Goal: Information Seeking & Learning: Learn about a topic

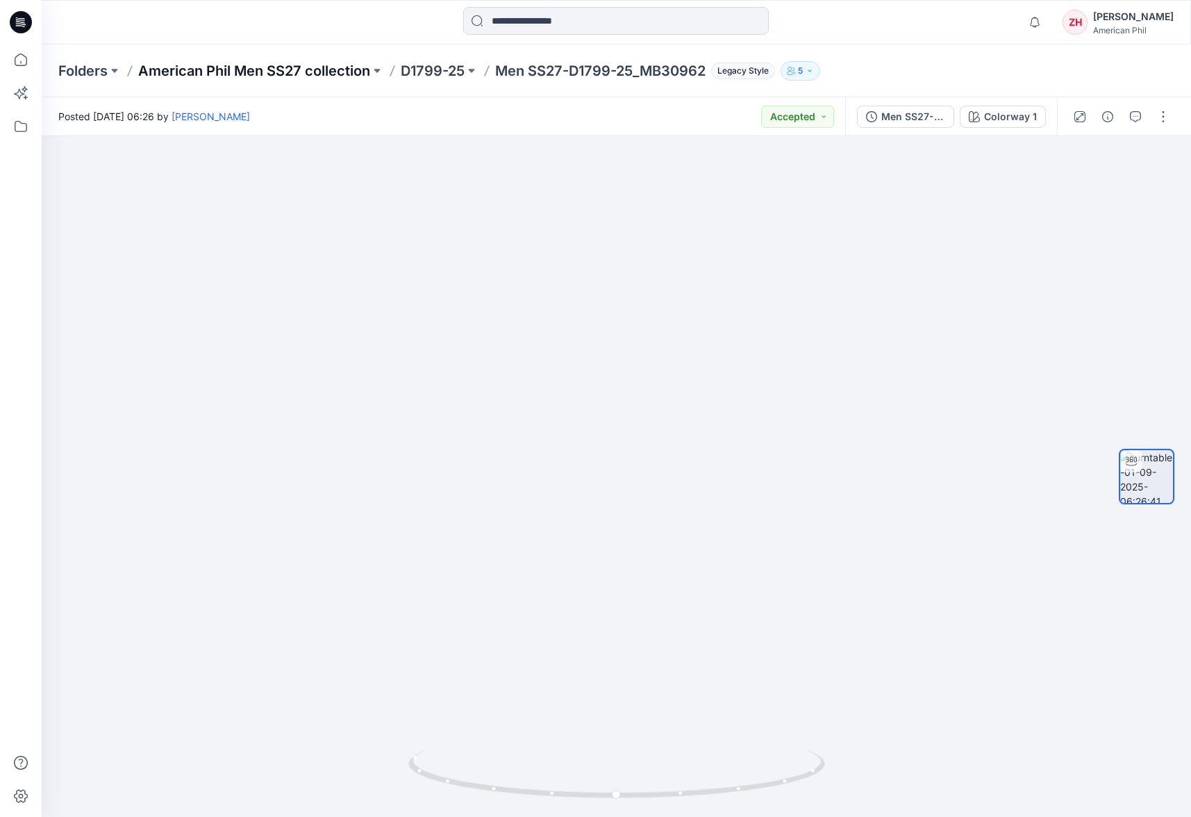
click at [335, 72] on p "American Phil Men SS27 collection" at bounding box center [254, 70] width 232 height 19
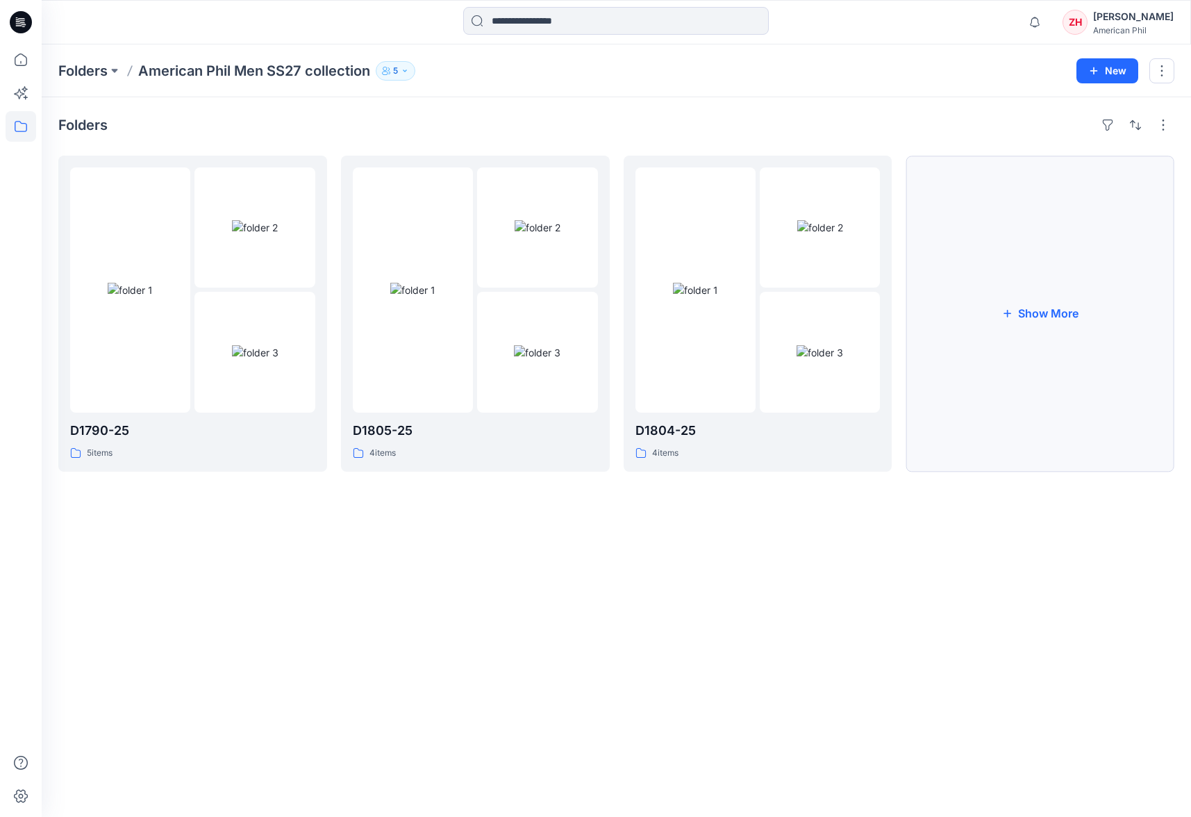
click at [1060, 319] on button "Show More" at bounding box center [1040, 314] width 269 height 316
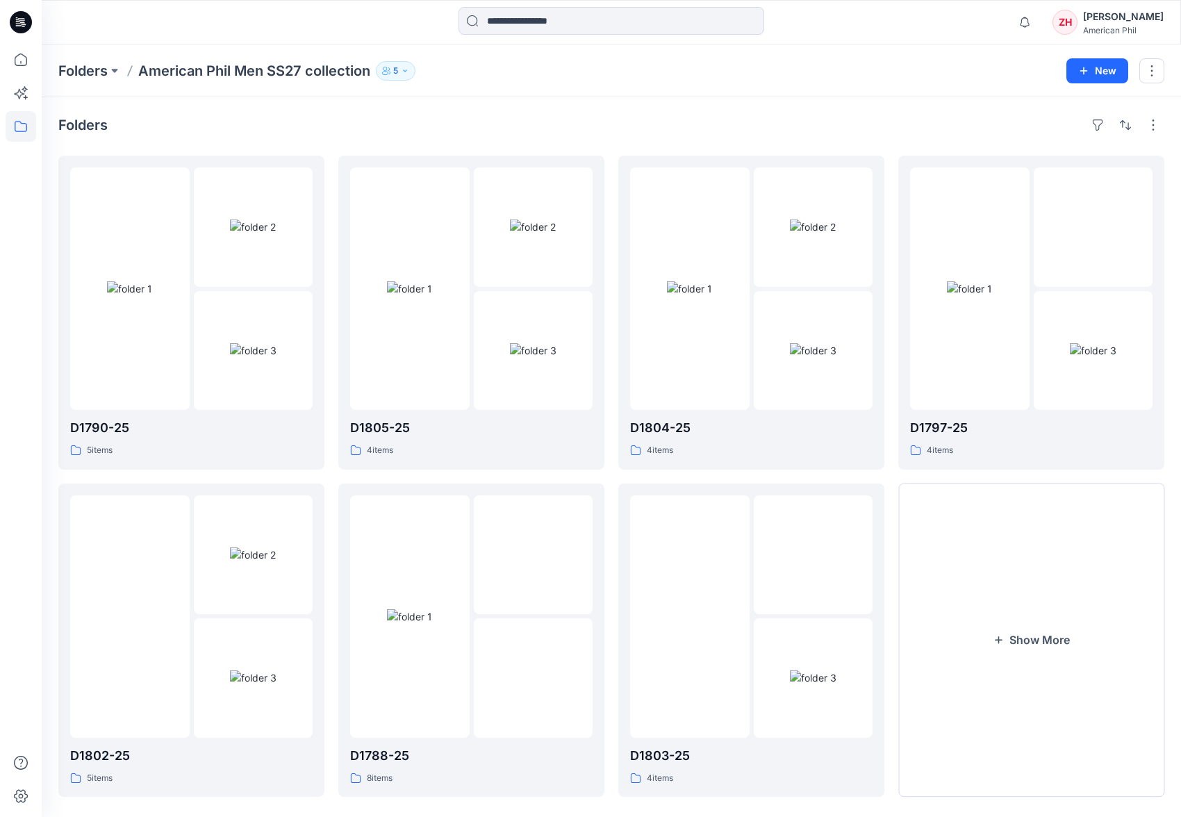
scroll to position [18, 0]
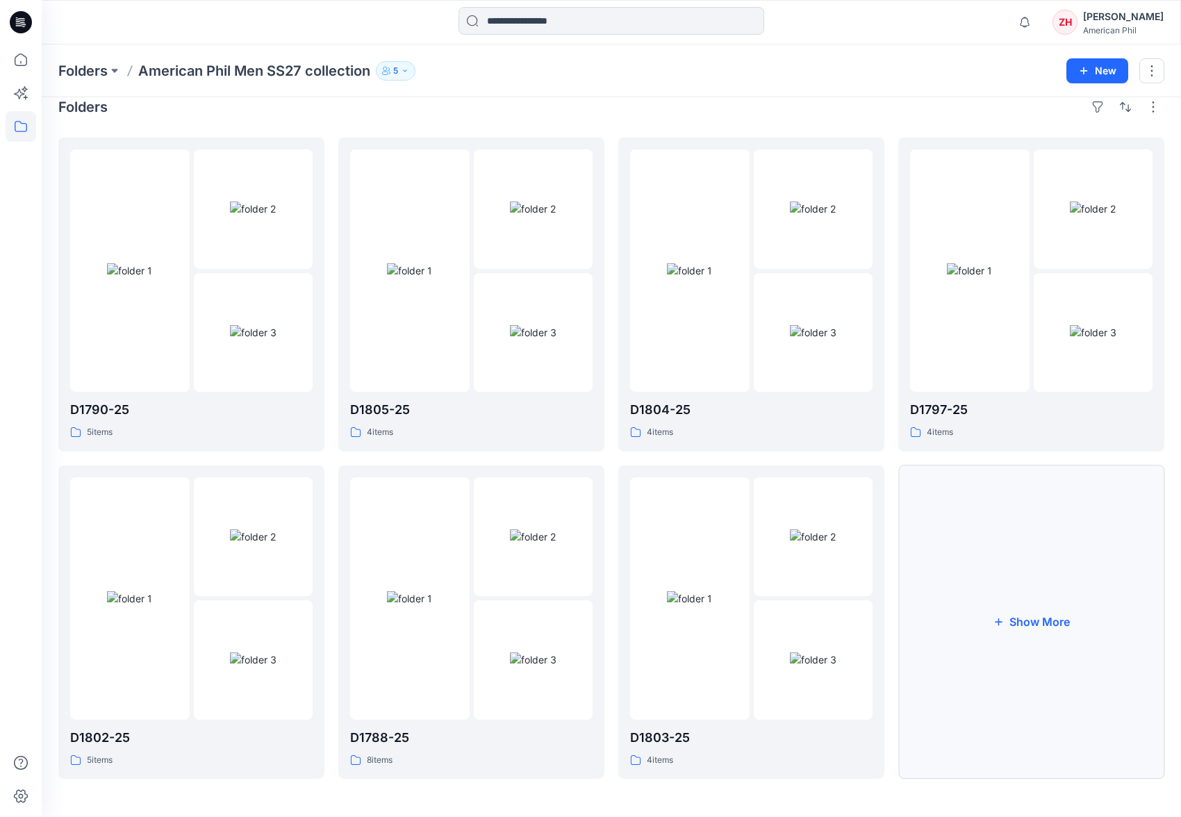
click at [1062, 524] on button "Show More" at bounding box center [1031, 622] width 266 height 314
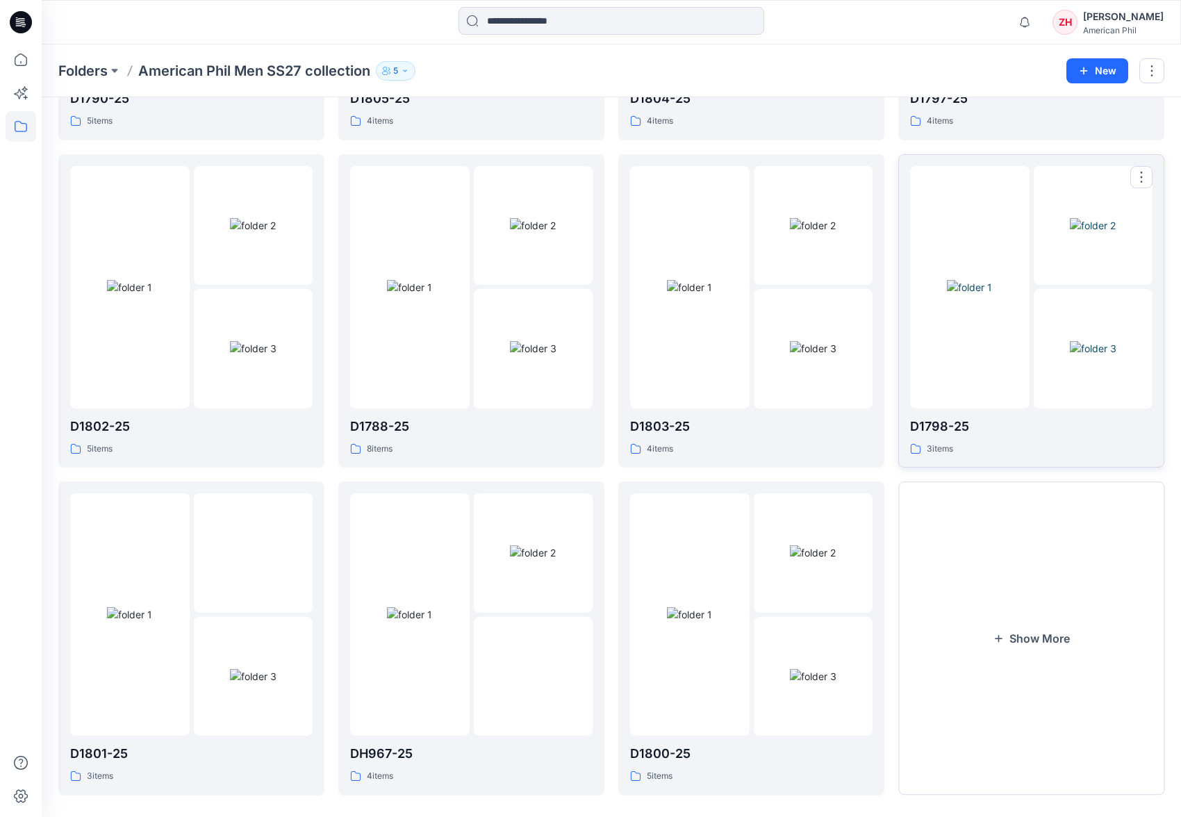
scroll to position [344, 0]
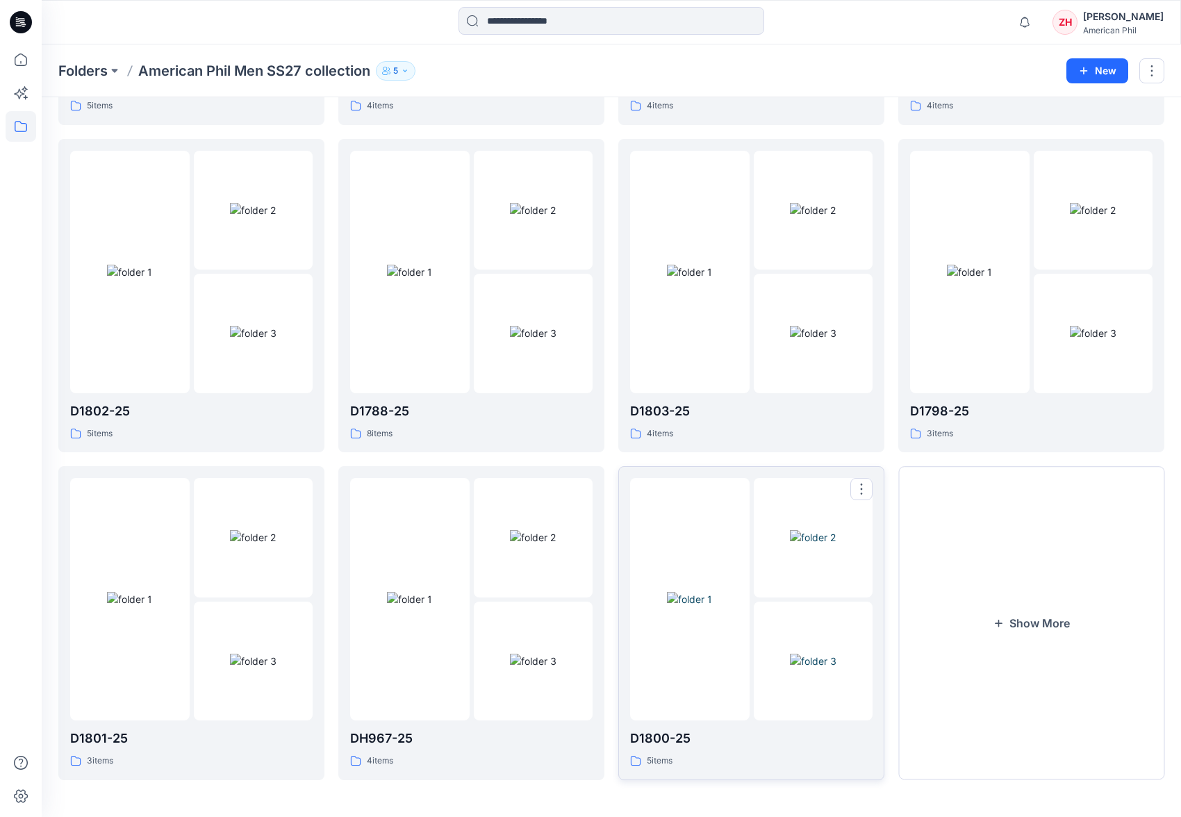
click at [710, 488] on div at bounding box center [689, 599] width 119 height 242
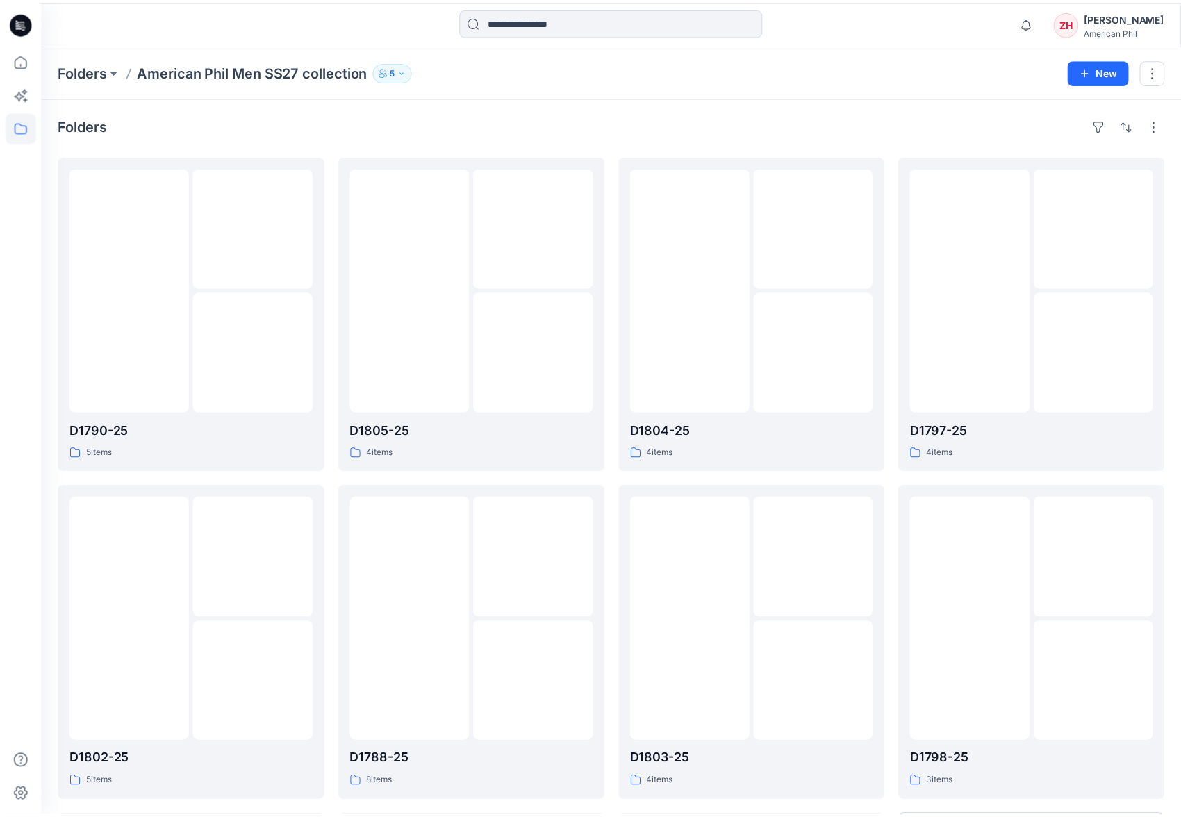
scroll to position [344, 0]
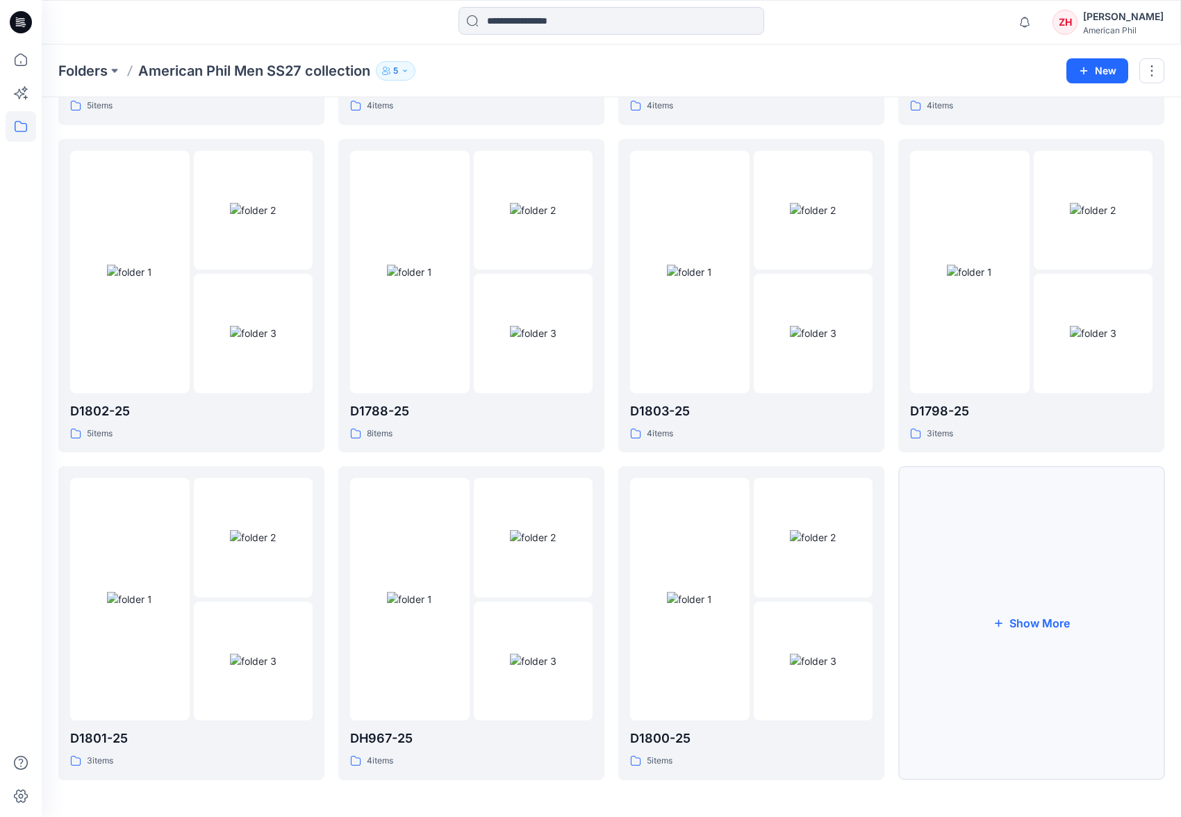
click at [1049, 541] on button "Show More" at bounding box center [1031, 623] width 266 height 314
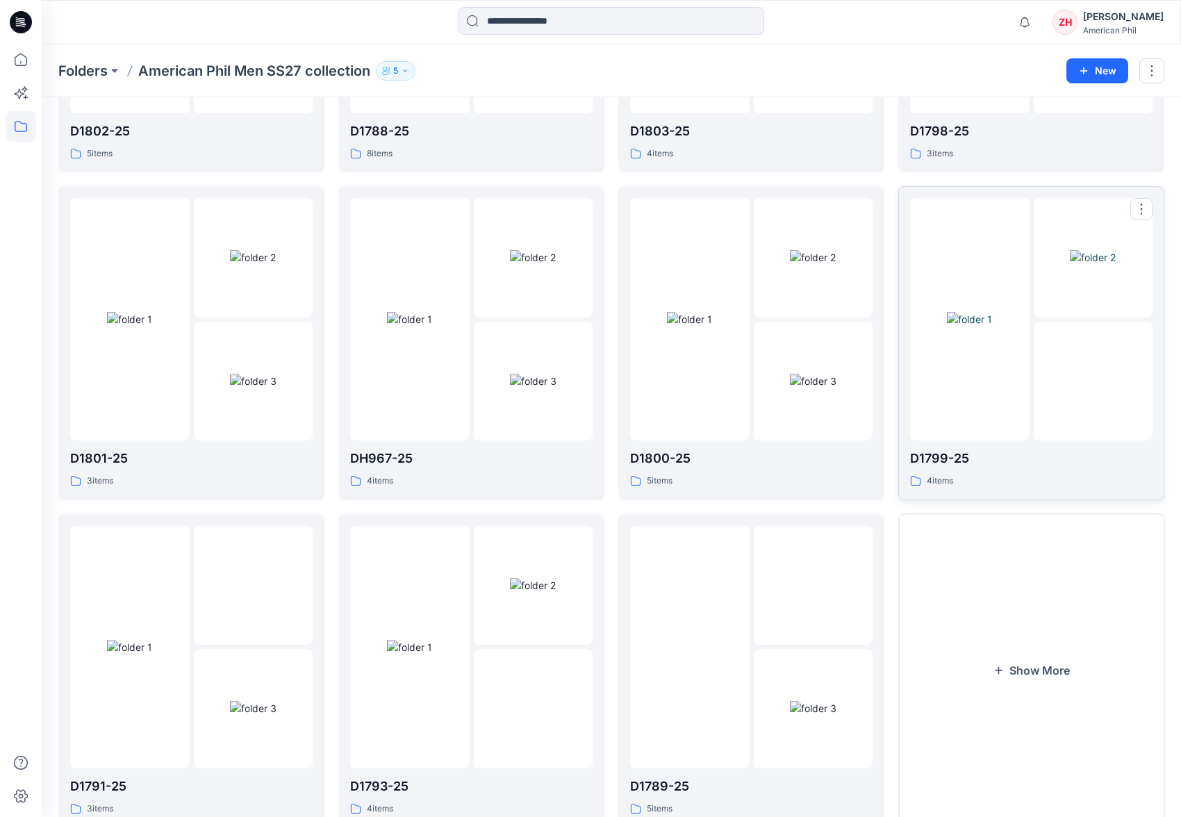
scroll to position [627, 0]
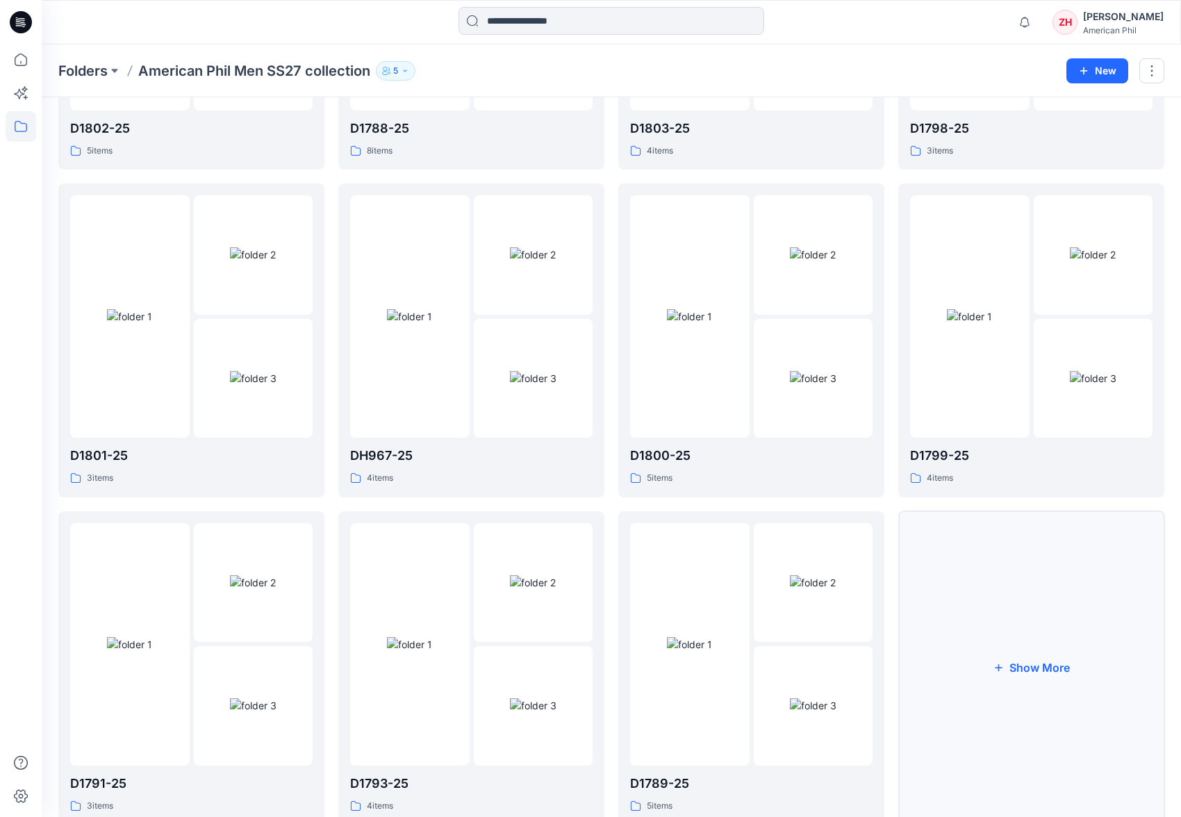
click at [1001, 606] on button "Show More" at bounding box center [1031, 668] width 266 height 314
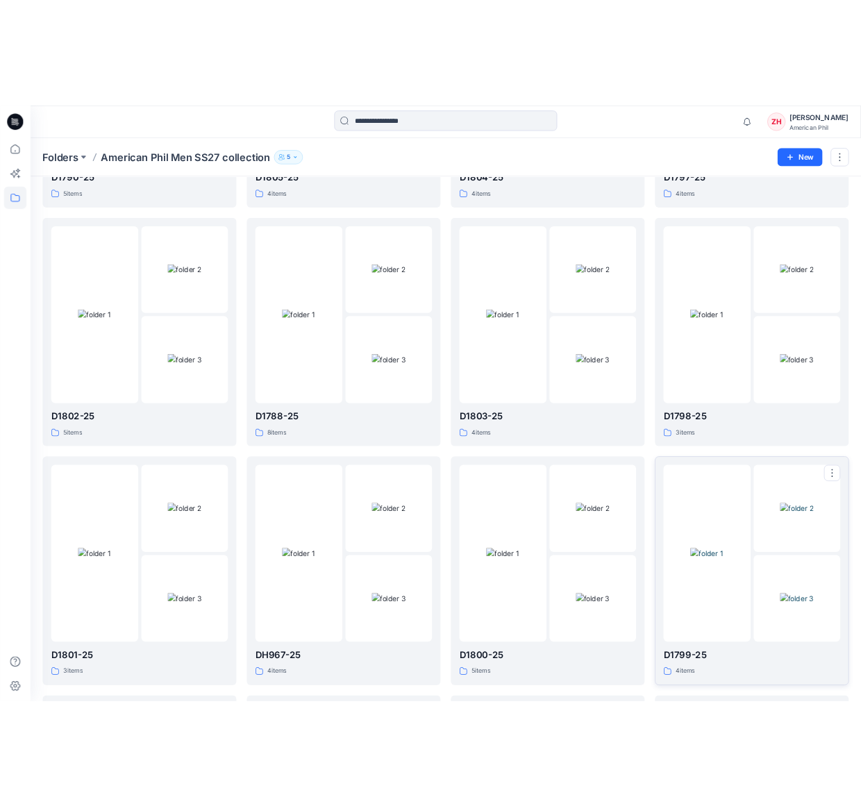
scroll to position [327, 0]
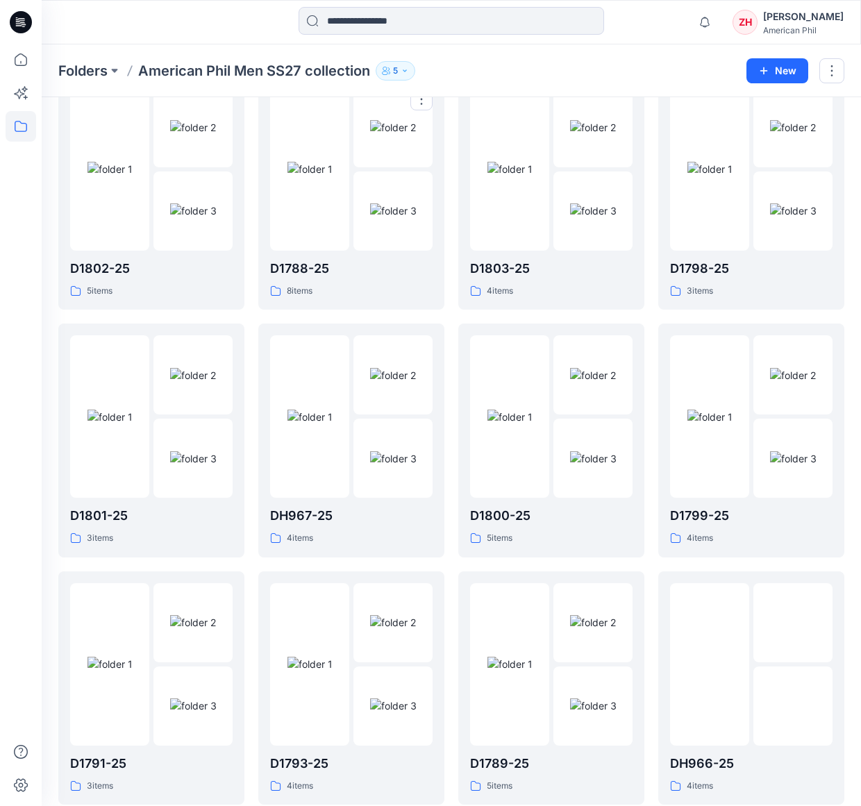
drag, startPoint x: 363, startPoint y: 176, endPoint x: 347, endPoint y: 108, distance: 69.9
click at [370, 203] on img at bounding box center [393, 210] width 47 height 15
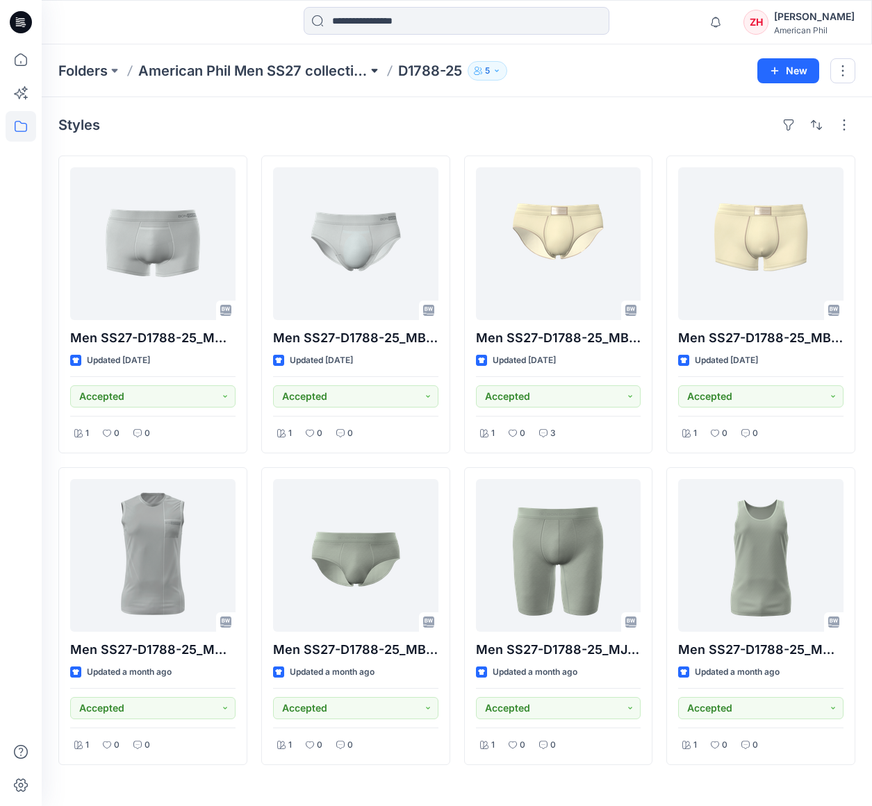
click at [377, 69] on button at bounding box center [374, 70] width 14 height 19
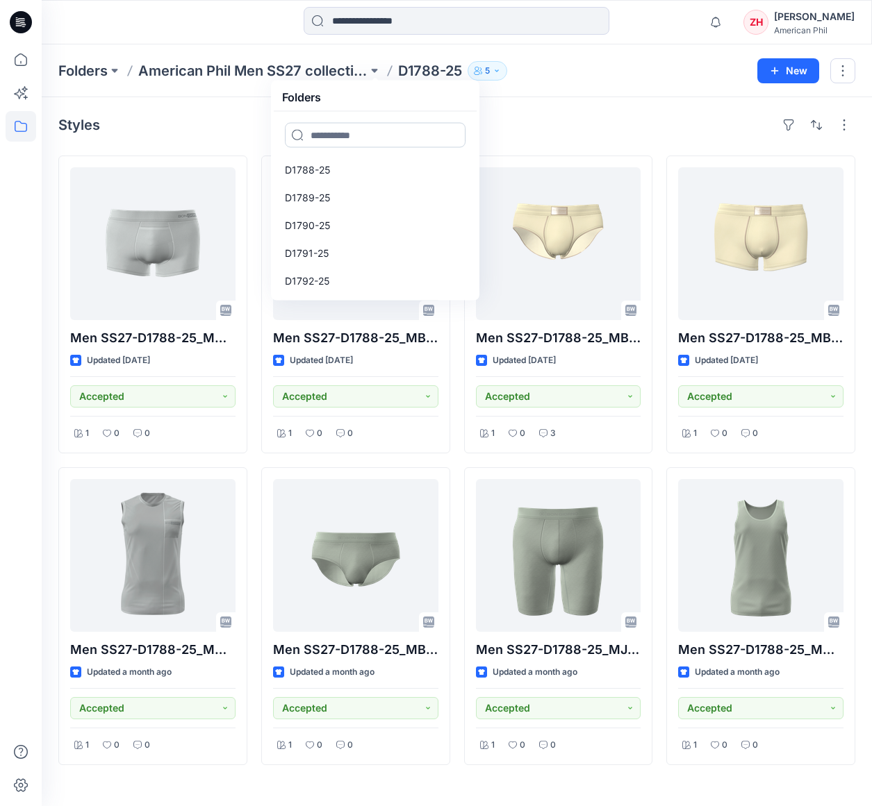
click at [379, 133] on input at bounding box center [375, 135] width 181 height 25
type input "***"
click at [388, 174] on link "DH965-25" at bounding box center [374, 170] width 197 height 28
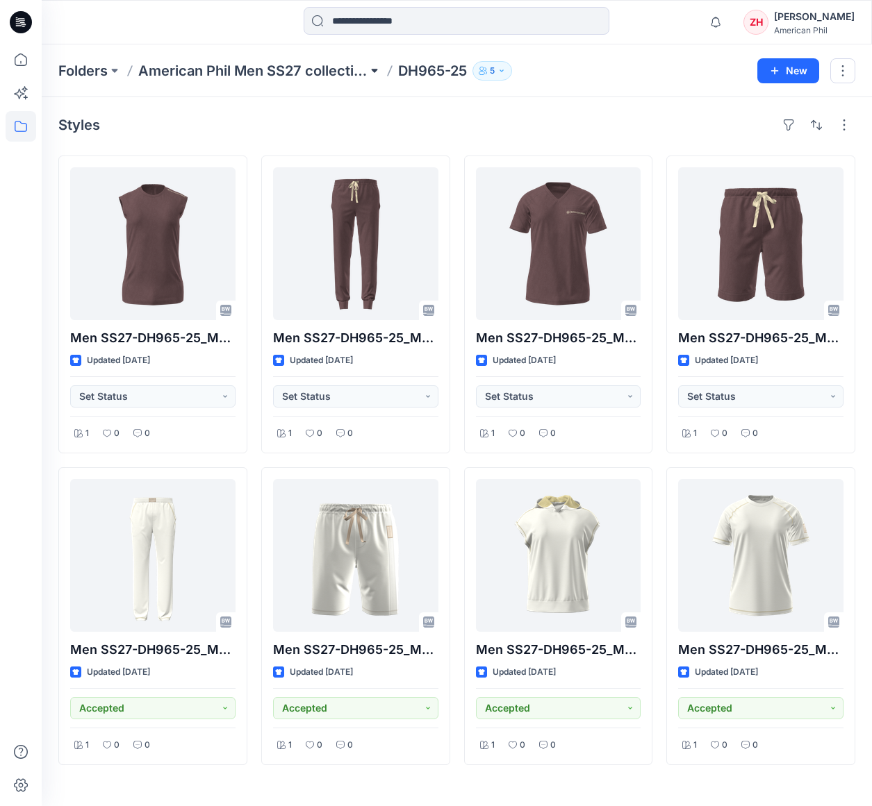
click at [379, 72] on button at bounding box center [374, 70] width 14 height 19
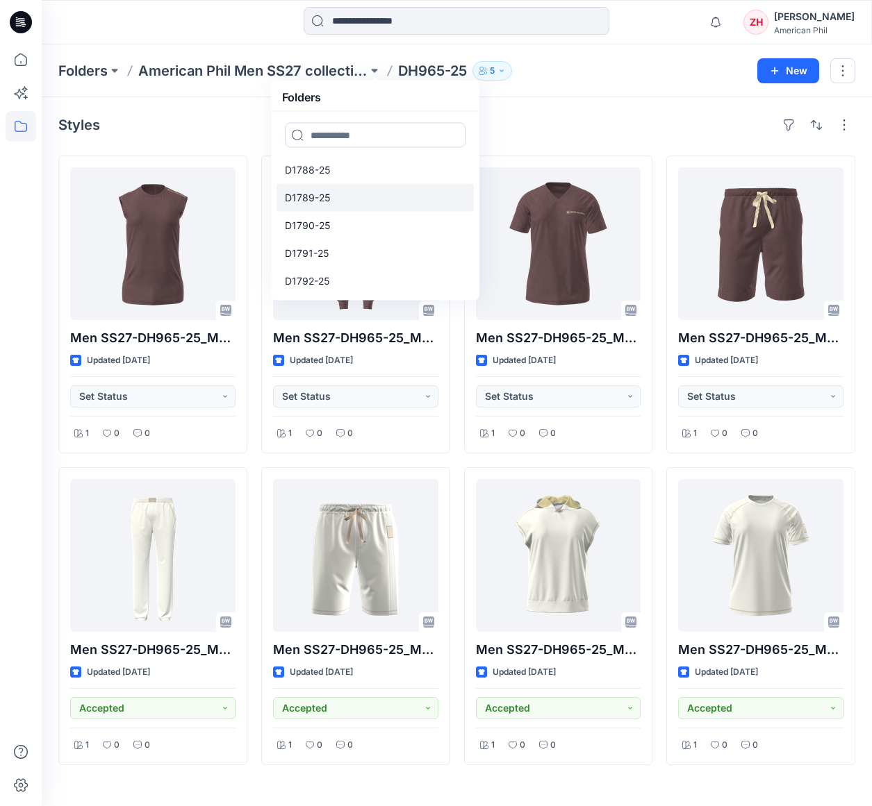
click at [348, 188] on link "D1789-25" at bounding box center [374, 198] width 197 height 28
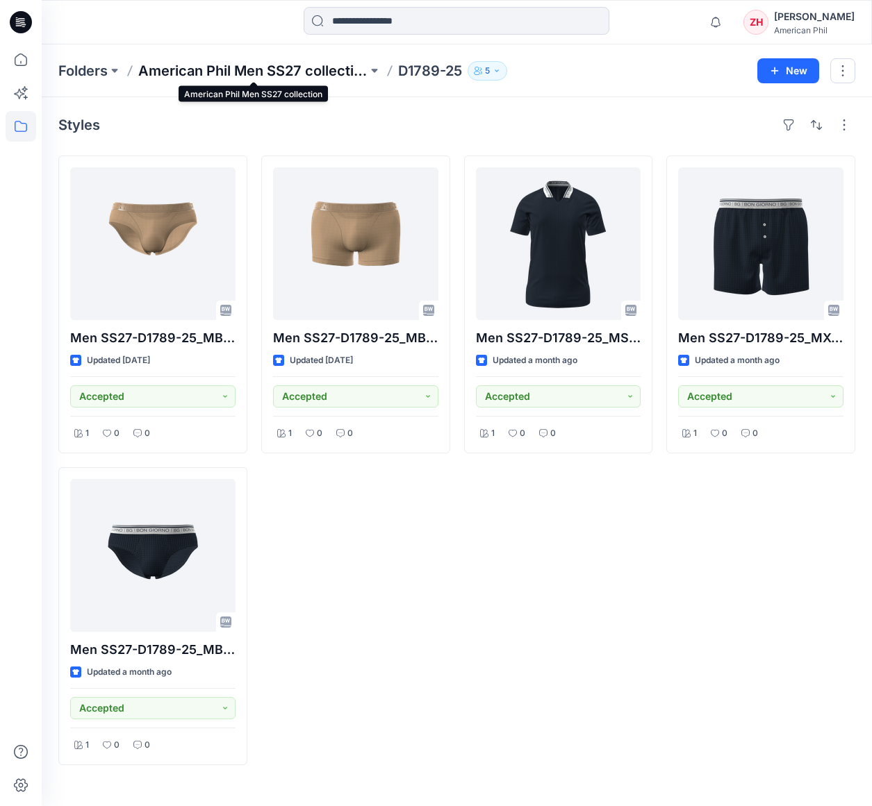
click at [354, 71] on p "American Phil Men SS27 collection" at bounding box center [252, 70] width 229 height 19
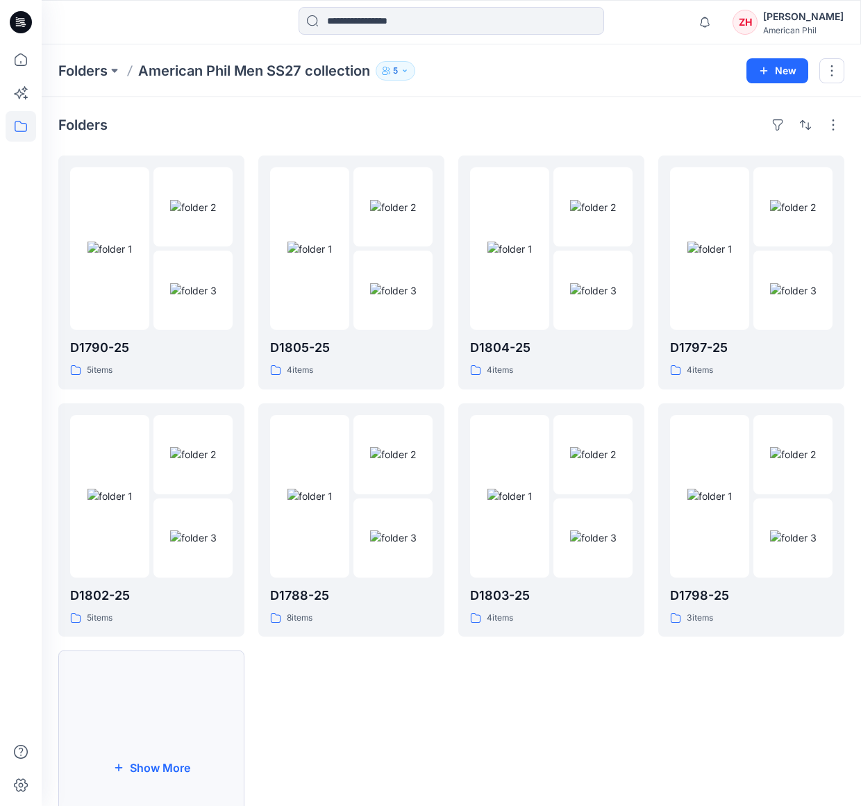
click at [194, 706] on button "Show More" at bounding box center [151, 768] width 186 height 234
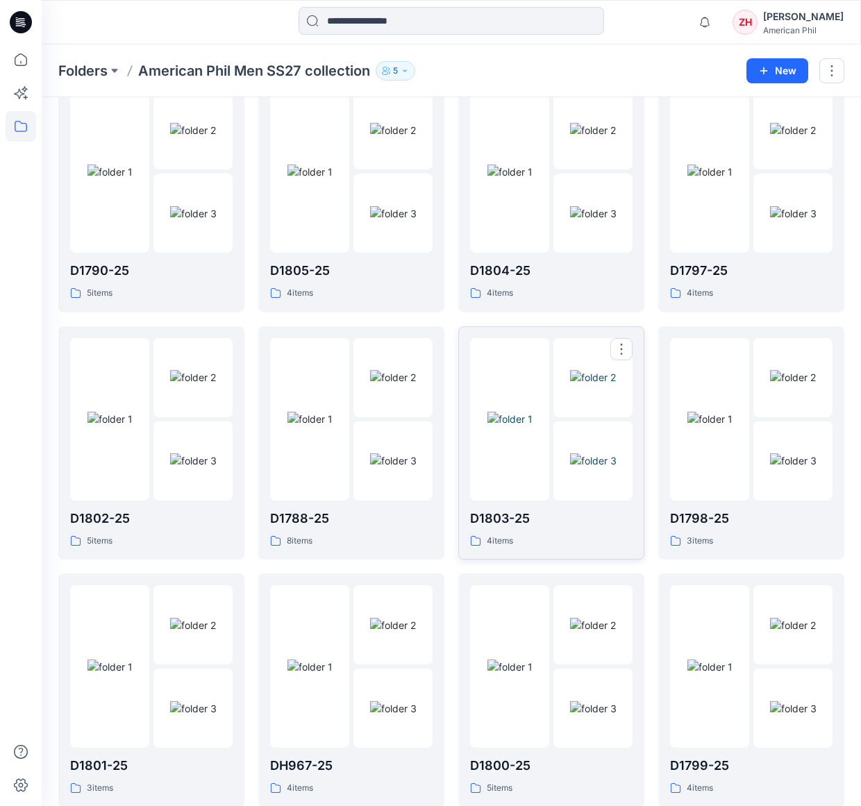
scroll to position [201, 0]
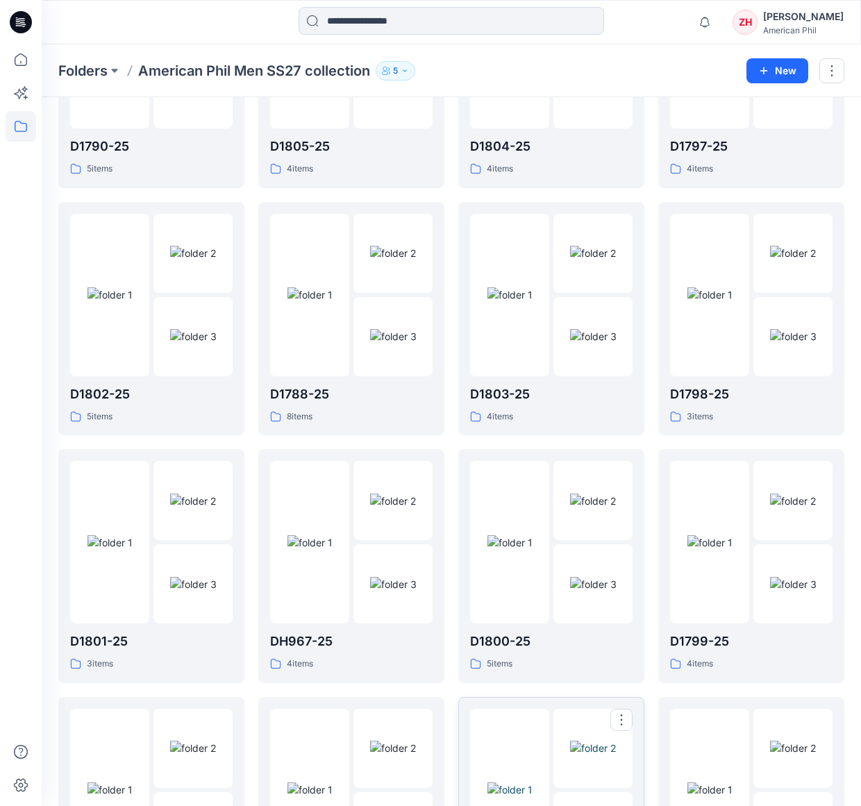
click at [599, 741] on img at bounding box center [593, 748] width 46 height 15
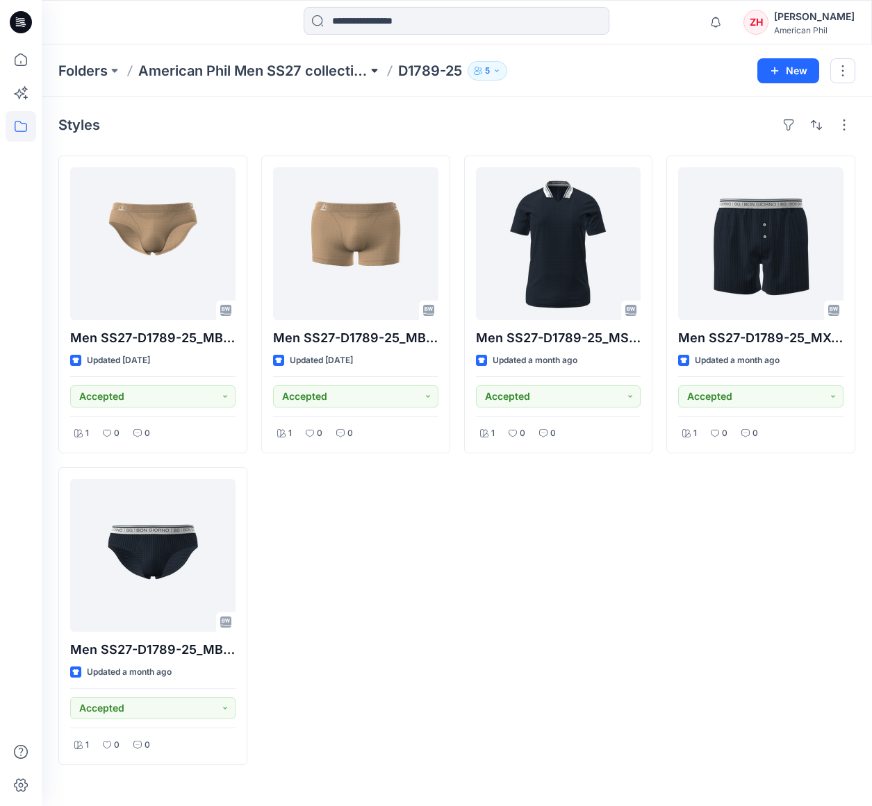
click at [375, 69] on button at bounding box center [374, 70] width 14 height 19
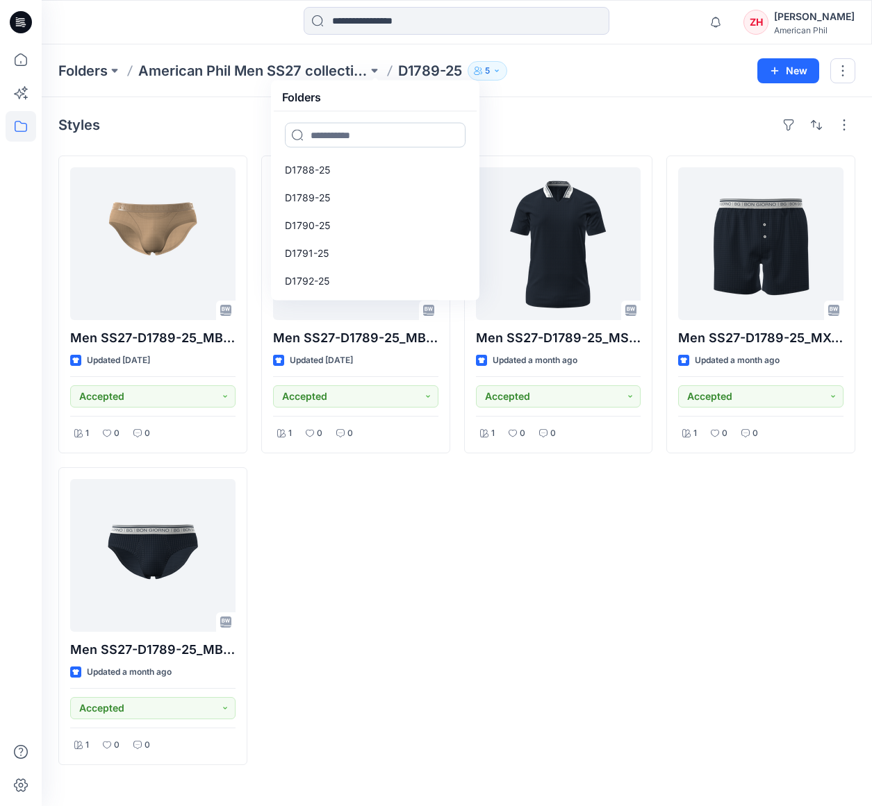
click at [351, 136] on input at bounding box center [375, 135] width 181 height 25
type input "***"
click at [334, 171] on link "DH966-25" at bounding box center [374, 170] width 197 height 28
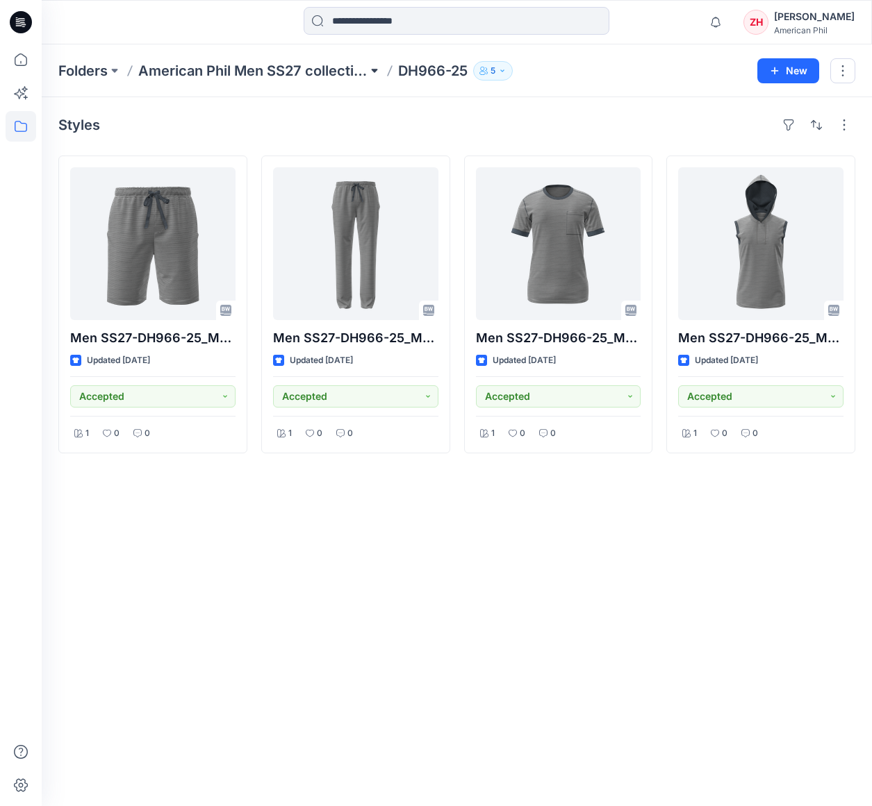
click at [376, 67] on button at bounding box center [374, 70] width 14 height 19
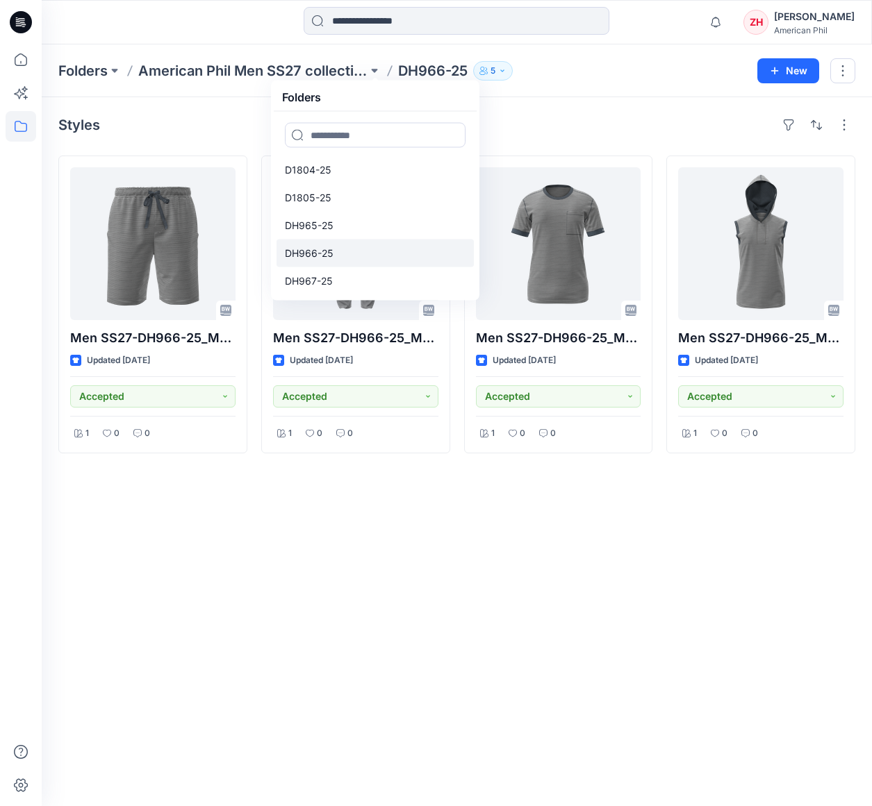
scroll to position [442, 0]
click at [339, 197] on link "D1805-25" at bounding box center [374, 201] width 197 height 28
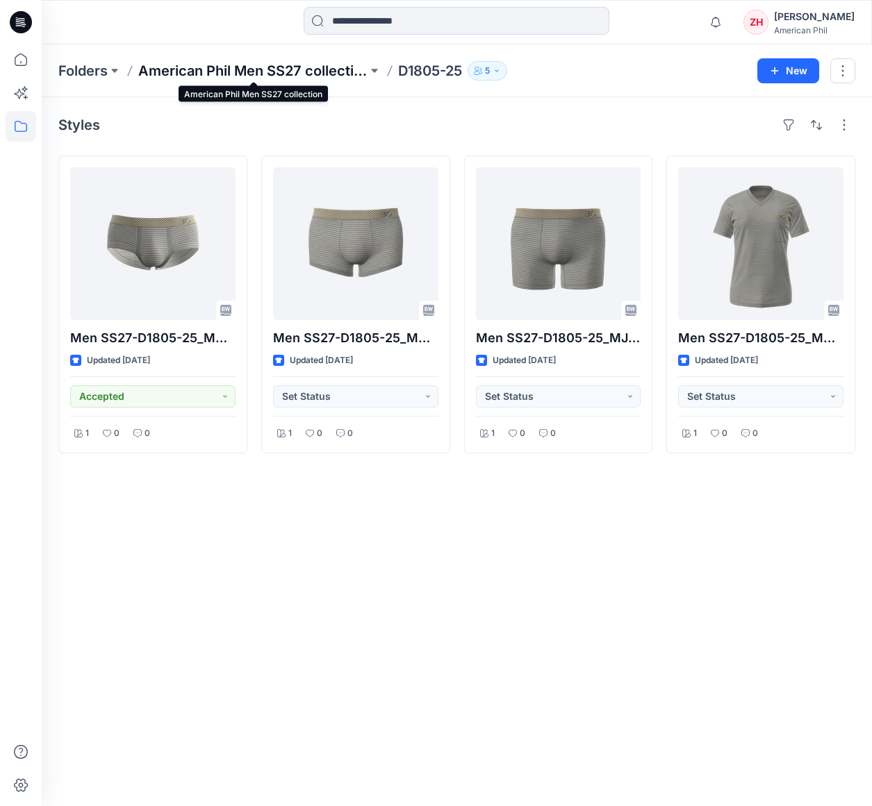
click at [367, 67] on p "American Phil Men SS27 collection" at bounding box center [252, 70] width 229 height 19
click at [379, 69] on button at bounding box center [374, 70] width 14 height 19
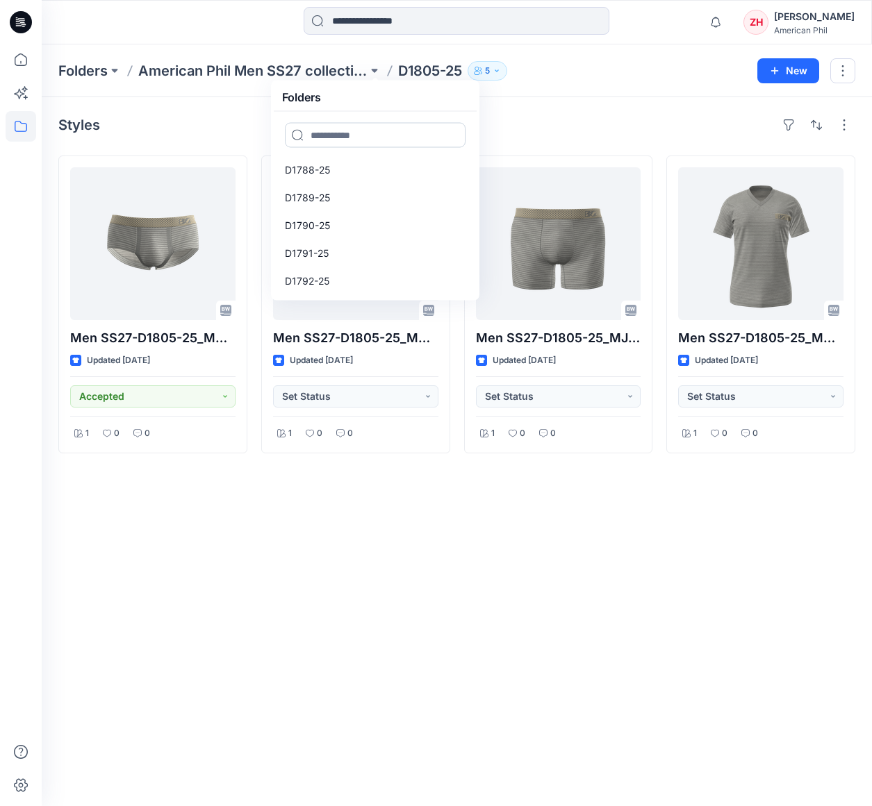
click at [369, 137] on input at bounding box center [375, 135] width 181 height 25
type input "**"
click at [388, 178] on link "D1795-25" at bounding box center [374, 170] width 197 height 28
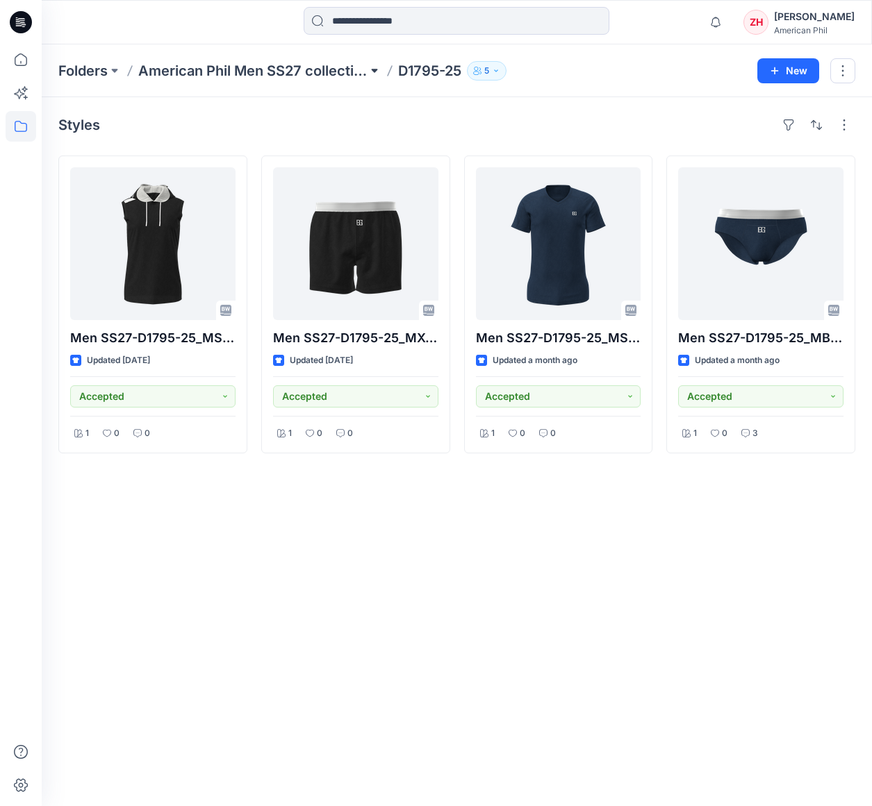
click at [379, 66] on button at bounding box center [374, 70] width 14 height 19
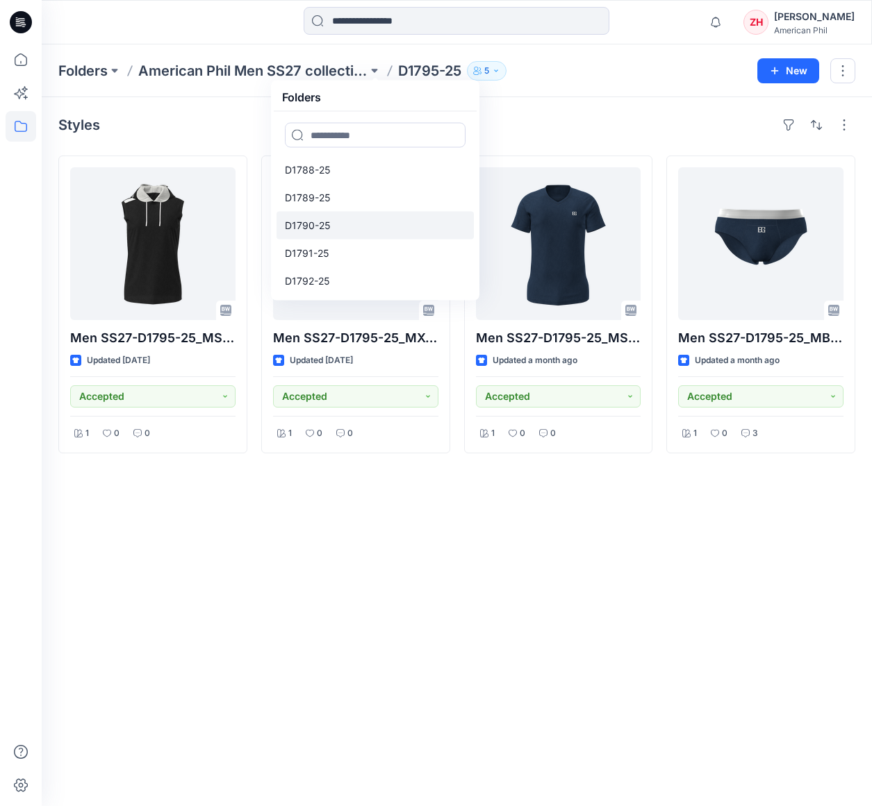
click at [380, 219] on link "D1790-25" at bounding box center [374, 226] width 197 height 28
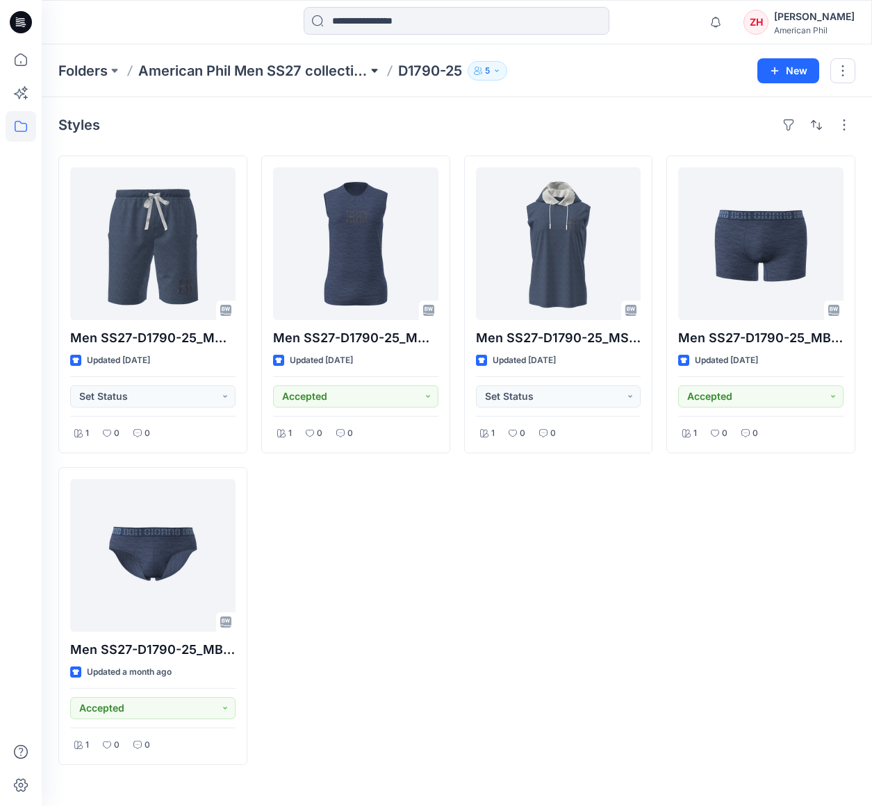
click at [376, 67] on button at bounding box center [374, 70] width 14 height 19
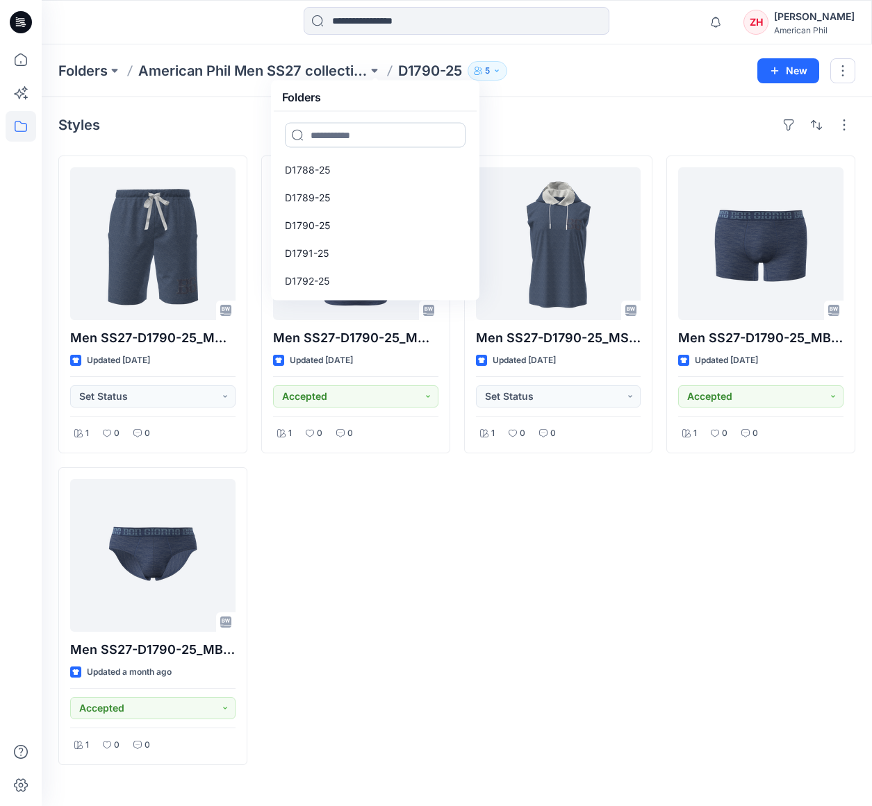
click at [369, 128] on input at bounding box center [375, 135] width 181 height 25
type input "***"
click at [365, 170] on link "DH967-25" at bounding box center [374, 170] width 197 height 28
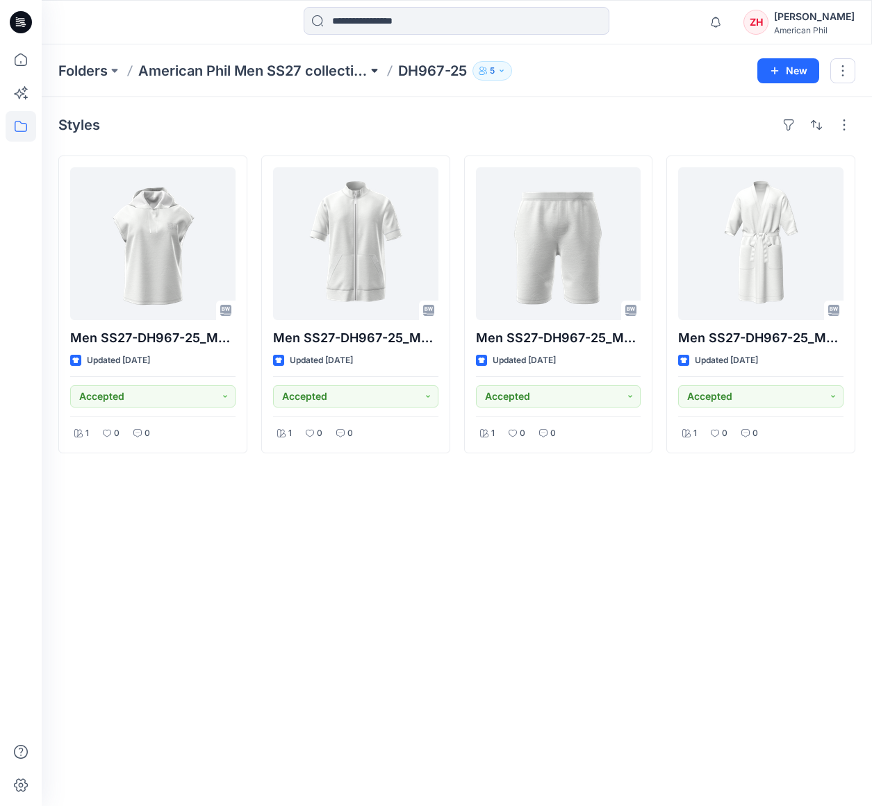
click at [378, 69] on button at bounding box center [374, 70] width 14 height 19
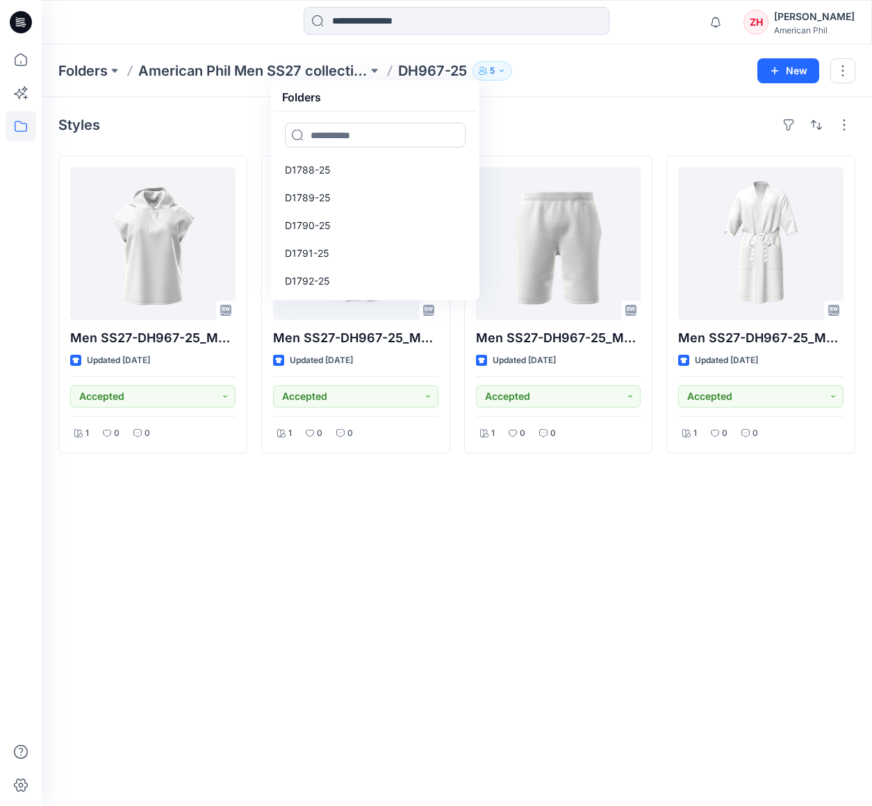
click at [375, 147] on input at bounding box center [375, 135] width 181 height 25
type input "**"
click at [455, 163] on link "D1797-25" at bounding box center [374, 170] width 197 height 28
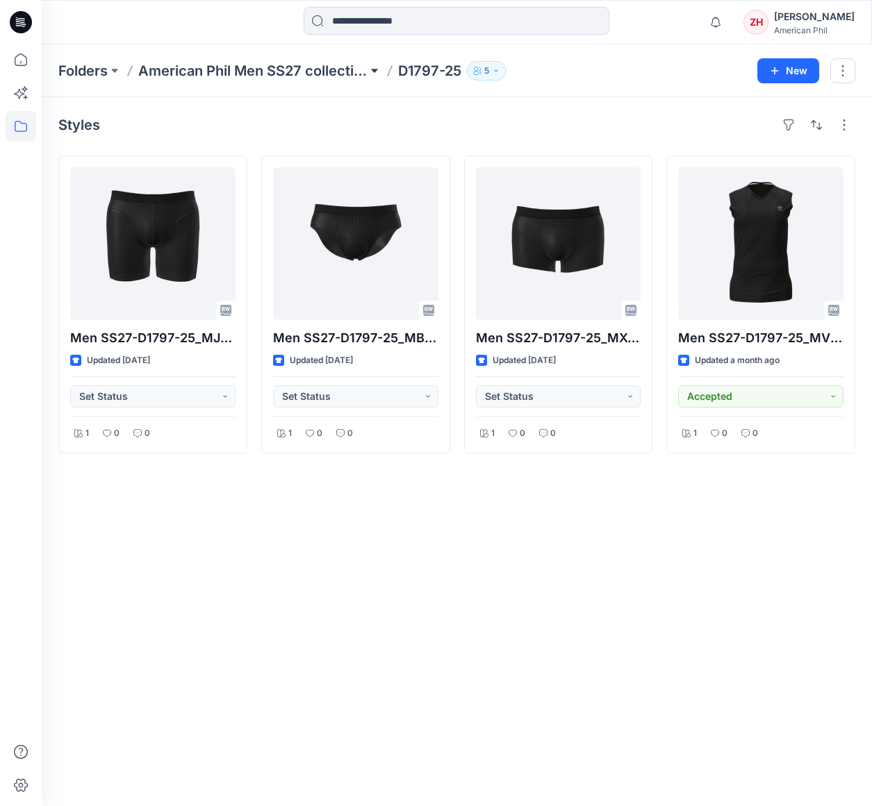
click at [379, 69] on button at bounding box center [374, 70] width 14 height 19
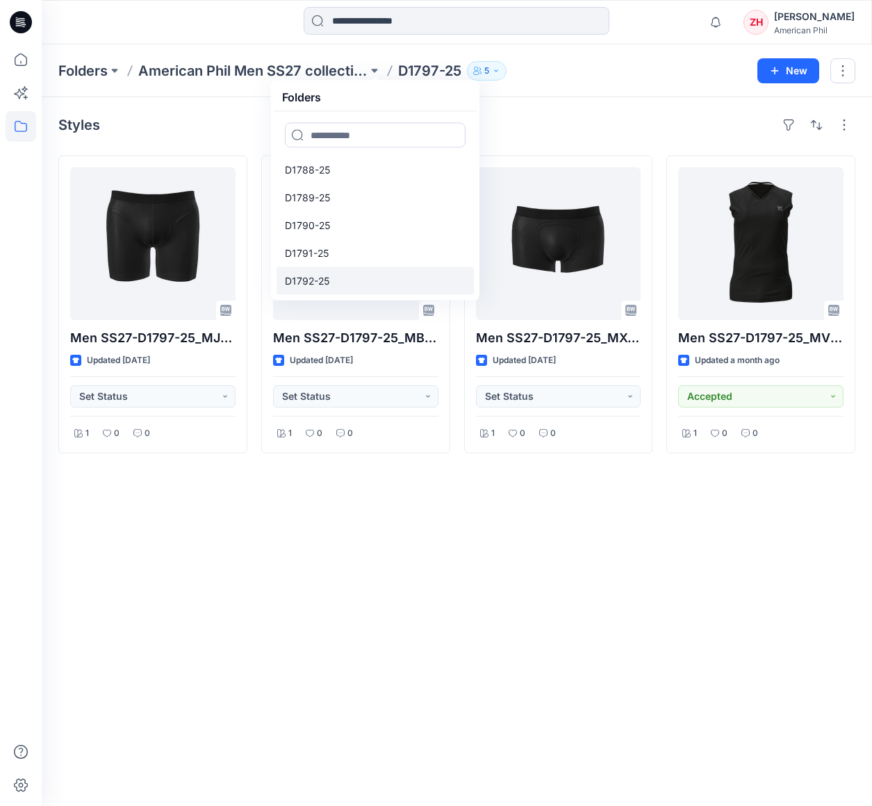
click at [367, 285] on link "D1792-25" at bounding box center [374, 281] width 197 height 28
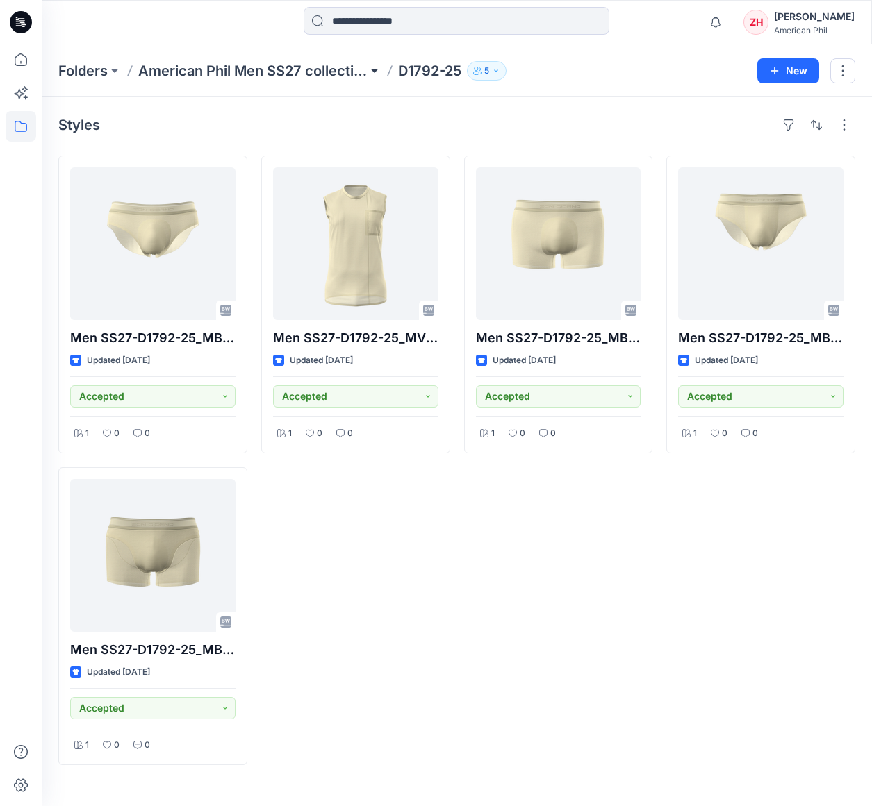
click at [374, 69] on button at bounding box center [374, 70] width 14 height 19
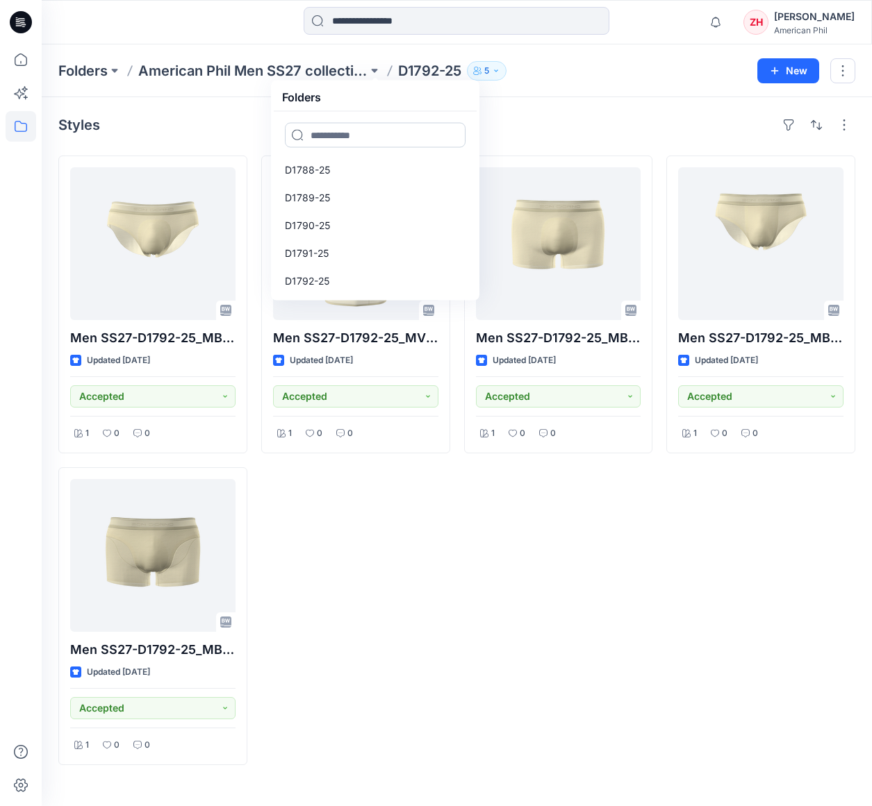
click at [380, 135] on input at bounding box center [375, 135] width 181 height 25
type input "**"
click at [376, 167] on link "D1793-25" at bounding box center [374, 170] width 197 height 28
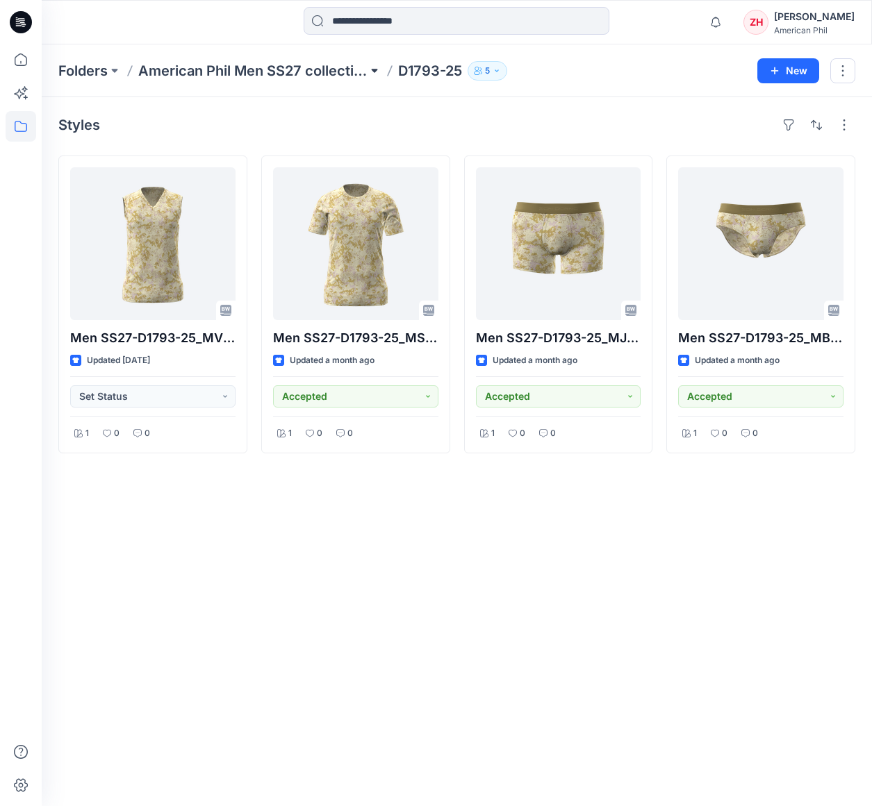
click at [379, 69] on button at bounding box center [374, 70] width 14 height 19
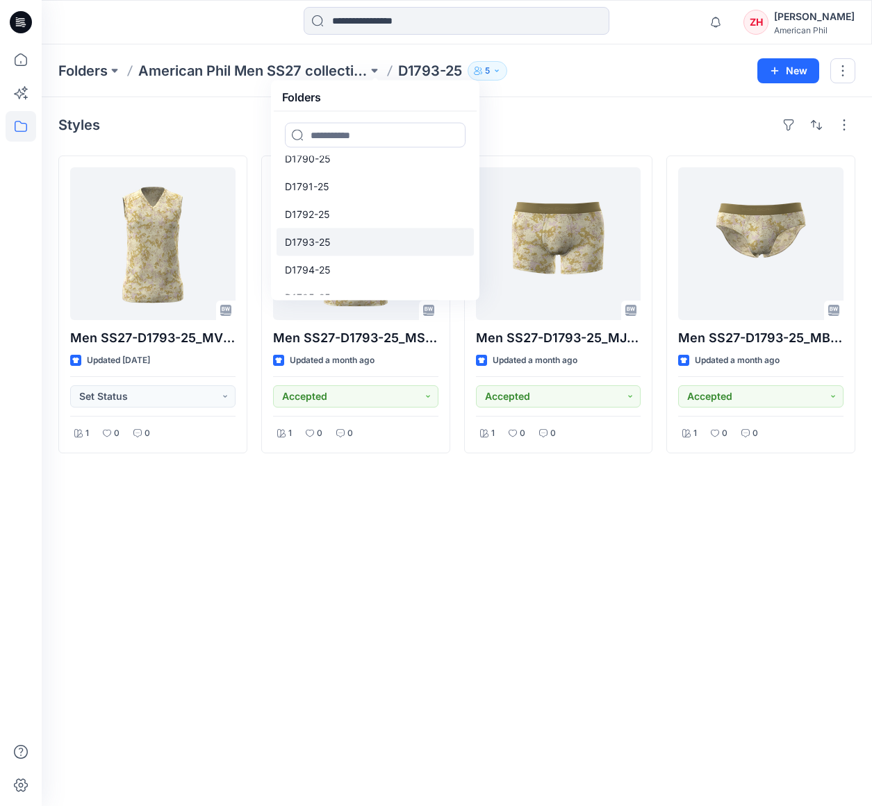
scroll to position [70, 0]
click at [384, 258] on link "D1794-25" at bounding box center [374, 267] width 197 height 28
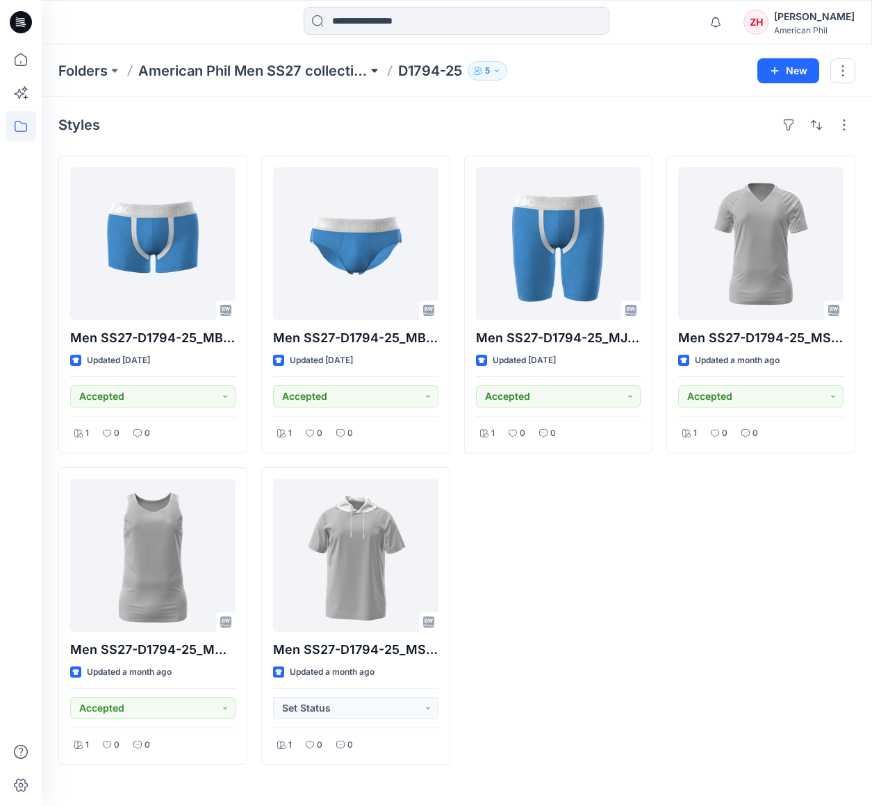
click at [378, 68] on button at bounding box center [374, 70] width 14 height 19
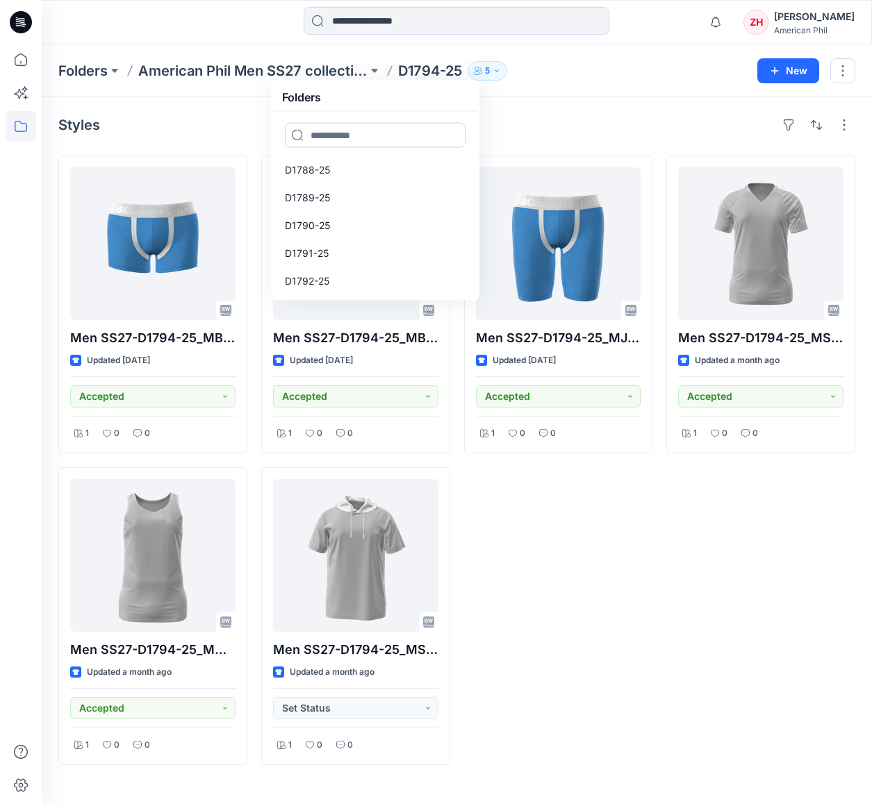
click at [392, 146] on input at bounding box center [375, 135] width 181 height 25
type input "**"
click at [383, 174] on link "D1796-25" at bounding box center [374, 170] width 197 height 28
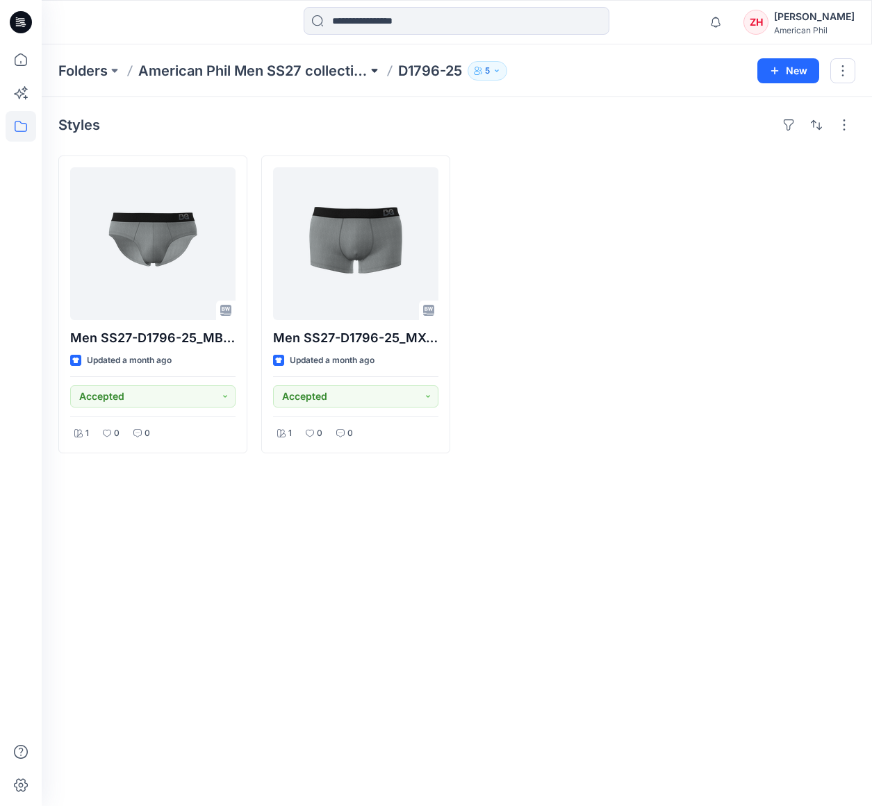
click at [375, 66] on button at bounding box center [374, 70] width 14 height 19
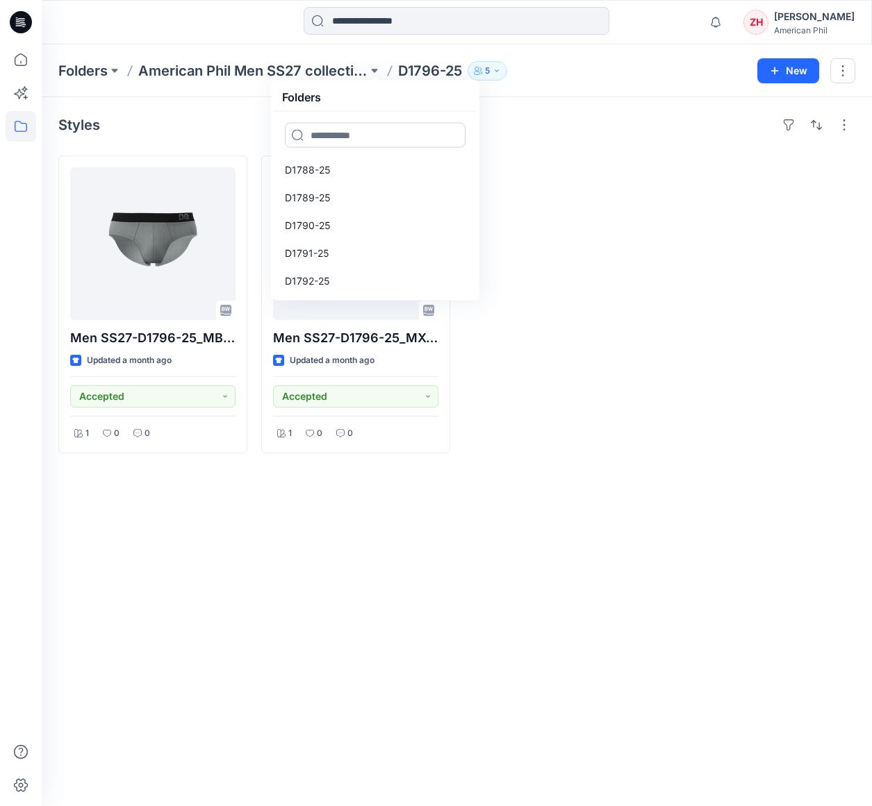
click at [378, 134] on input at bounding box center [375, 135] width 181 height 25
type input "***"
click at [351, 167] on link "DH968-25" at bounding box center [374, 170] width 197 height 28
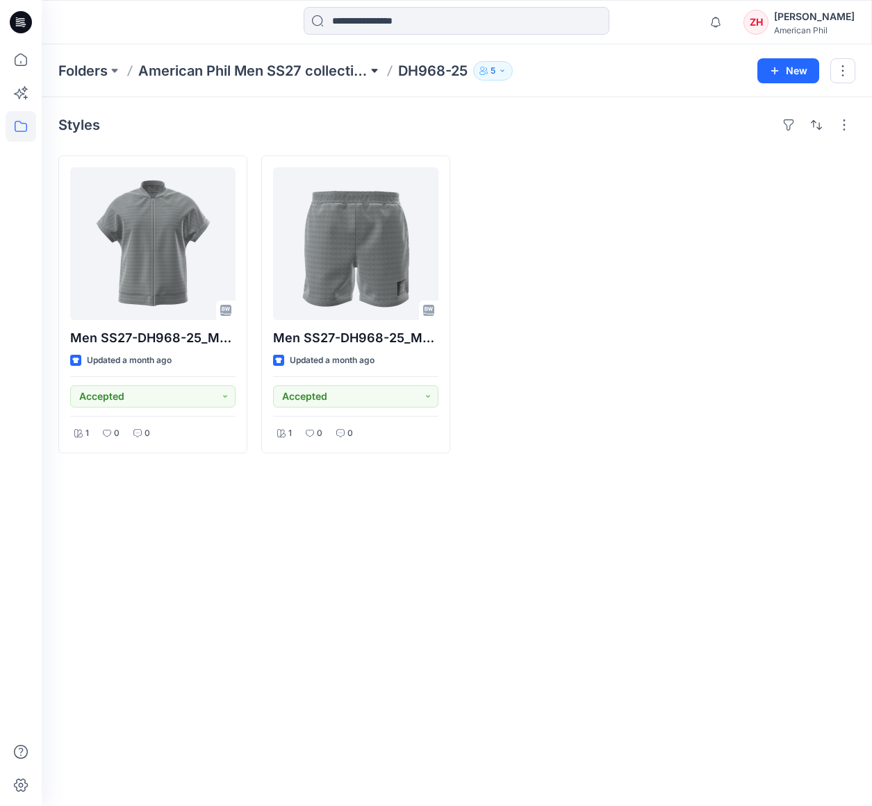
click at [374, 69] on button at bounding box center [374, 70] width 14 height 19
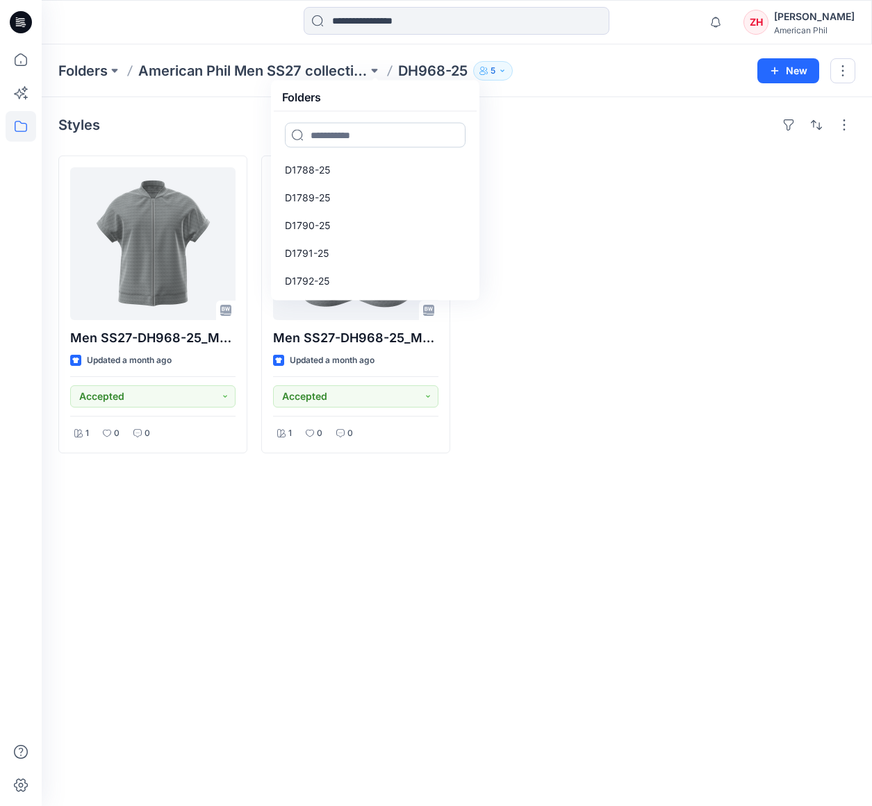
click at [405, 134] on input at bounding box center [375, 135] width 181 height 25
type input "**"
click at [367, 174] on link "D1798-25" at bounding box center [374, 170] width 197 height 28
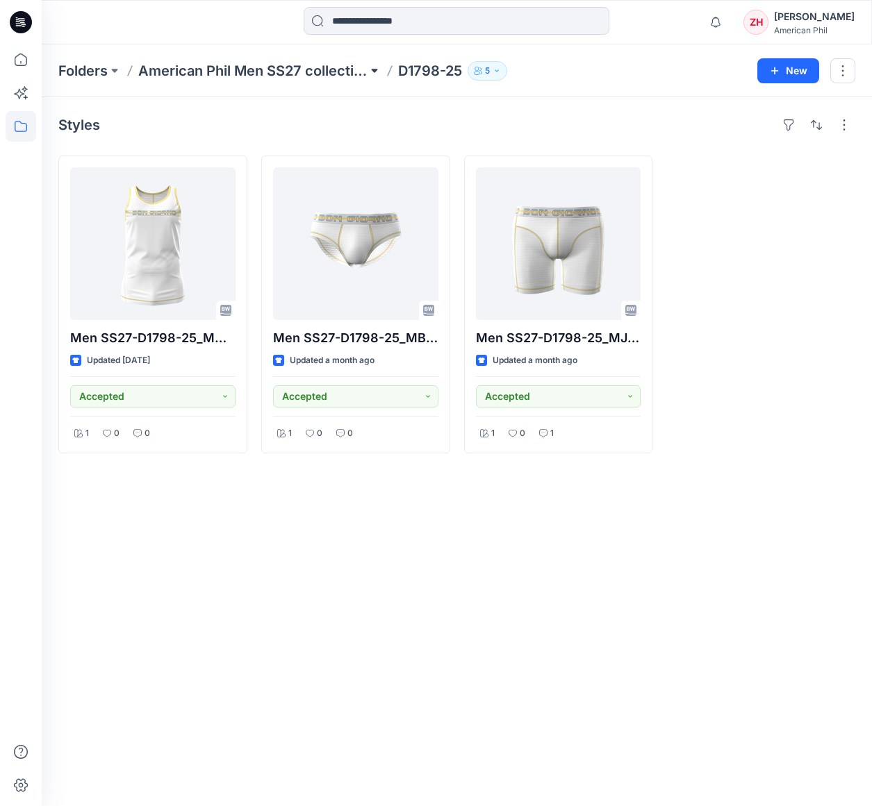
click at [374, 72] on button at bounding box center [374, 70] width 14 height 19
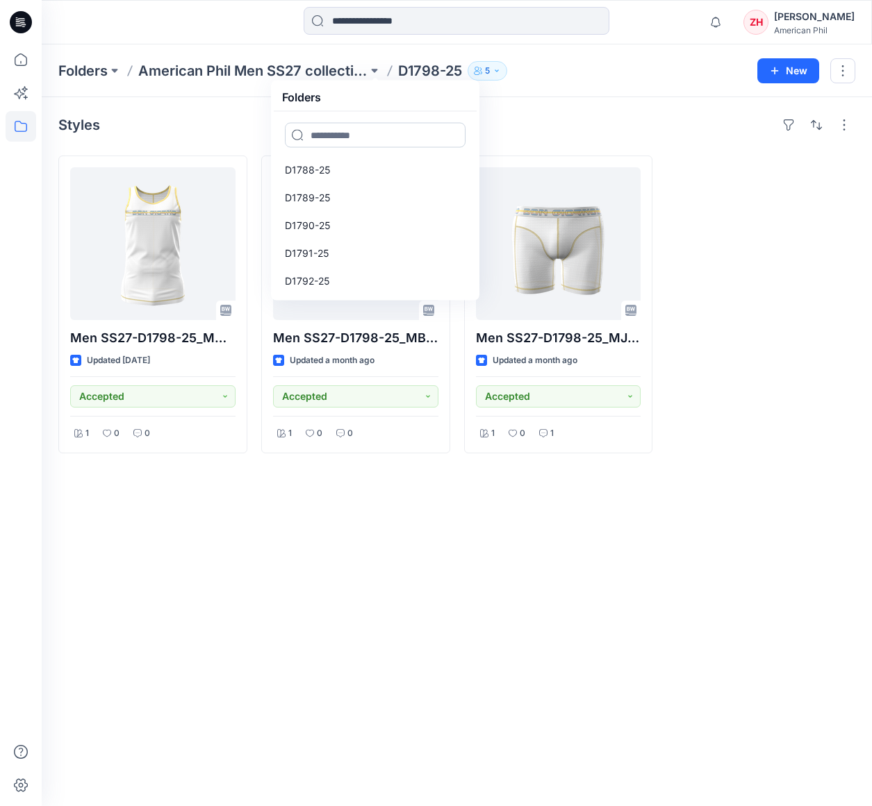
click at [379, 129] on input at bounding box center [375, 135] width 181 height 25
type input "***"
click at [340, 164] on link "DH969-25" at bounding box center [374, 170] width 197 height 28
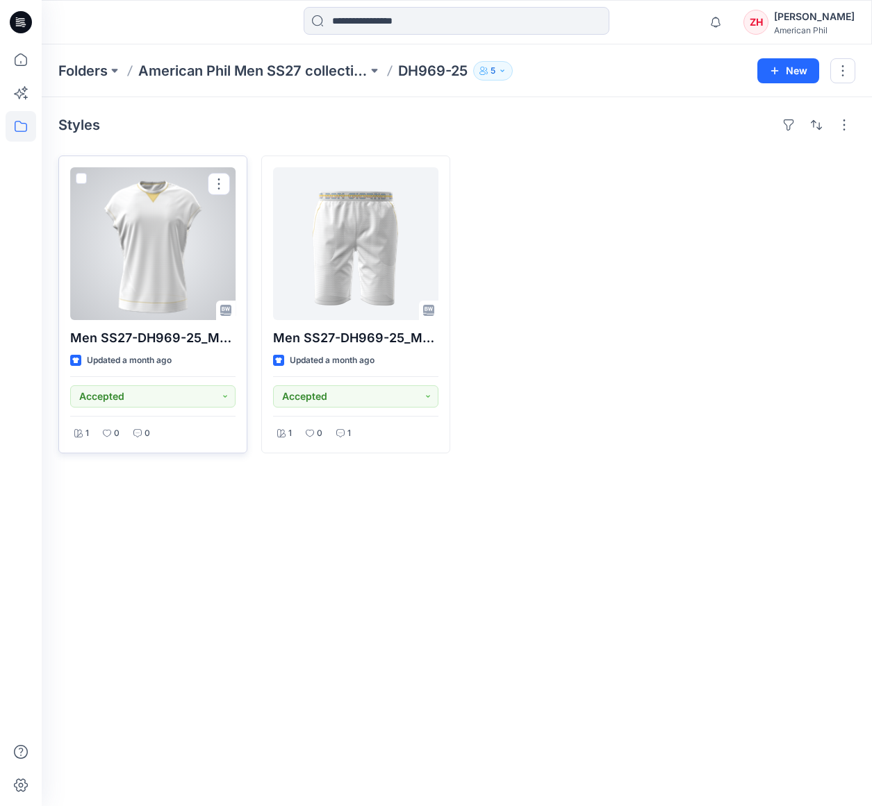
click at [172, 251] on div at bounding box center [152, 243] width 165 height 153
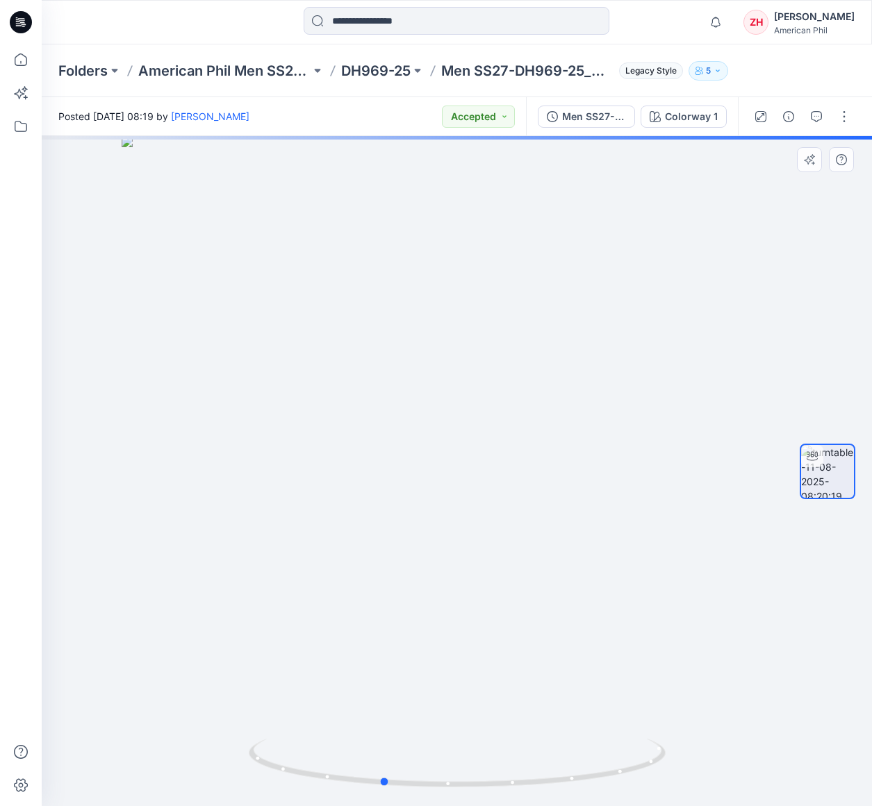
drag, startPoint x: 630, startPoint y: 593, endPoint x: 553, endPoint y: 579, distance: 78.3
click at [559, 596] on div at bounding box center [457, 471] width 830 height 670
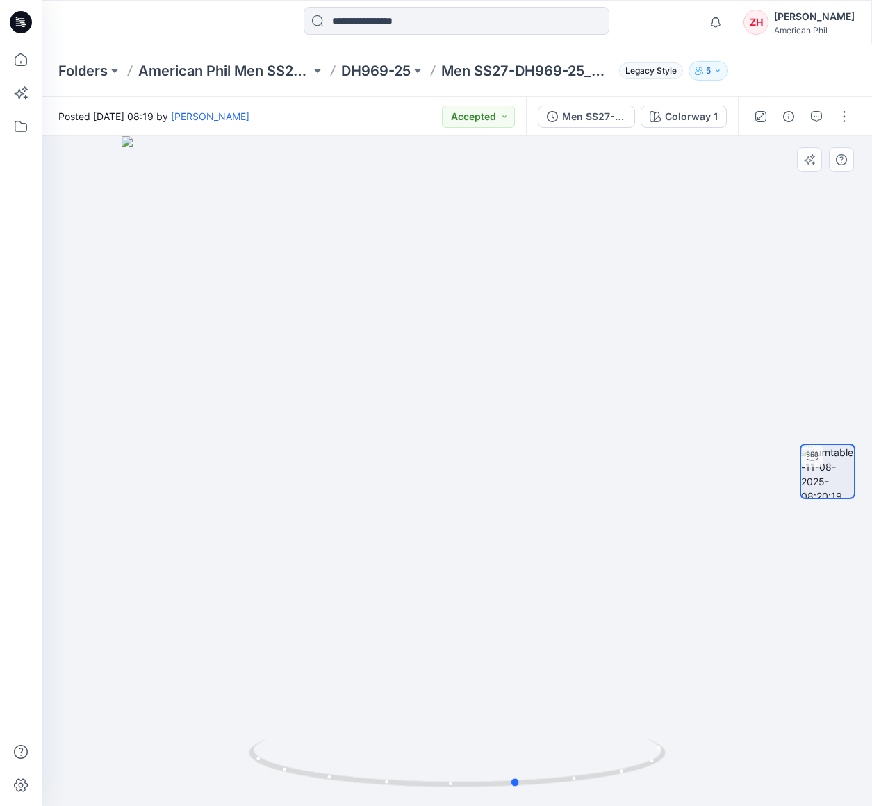
drag, startPoint x: 399, startPoint y: 522, endPoint x: 477, endPoint y: 518, distance: 78.6
click at [481, 520] on div at bounding box center [457, 471] width 830 height 670
click at [256, 67] on p "American Phil Men SS27 collection" at bounding box center [224, 70] width 172 height 19
